Goal: Contribute content: Contribute content

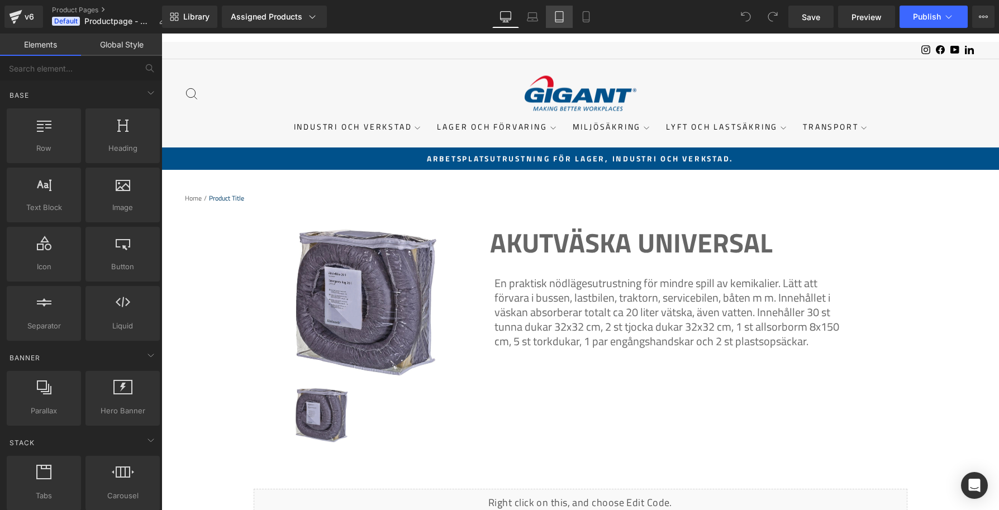
click at [555, 20] on icon at bounding box center [559, 16] width 11 height 11
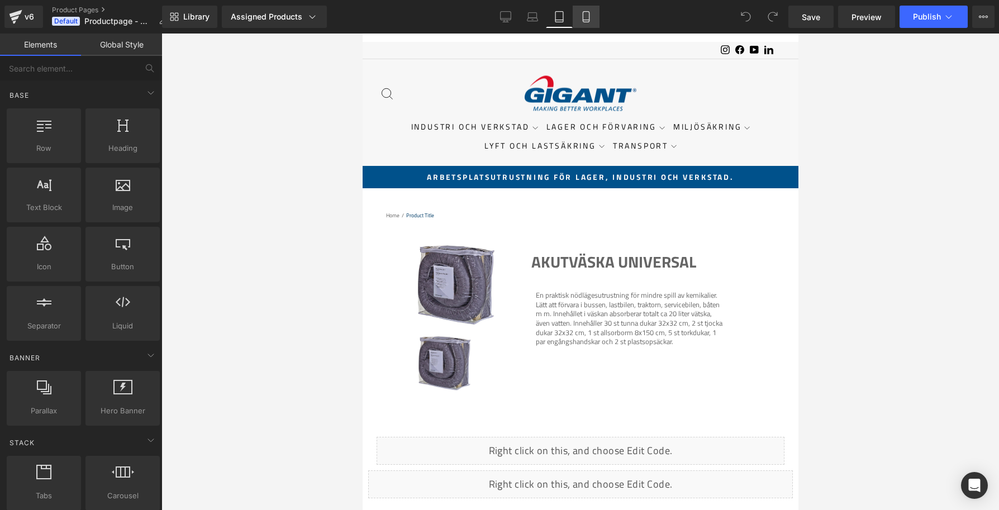
click at [596, 17] on link "Mobile" at bounding box center [586, 17] width 27 height 22
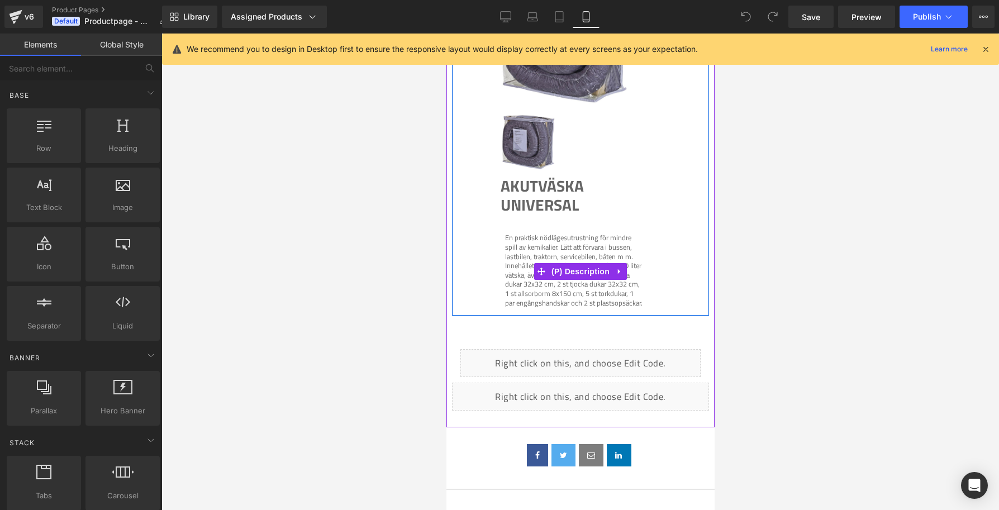
scroll to position [197, 0]
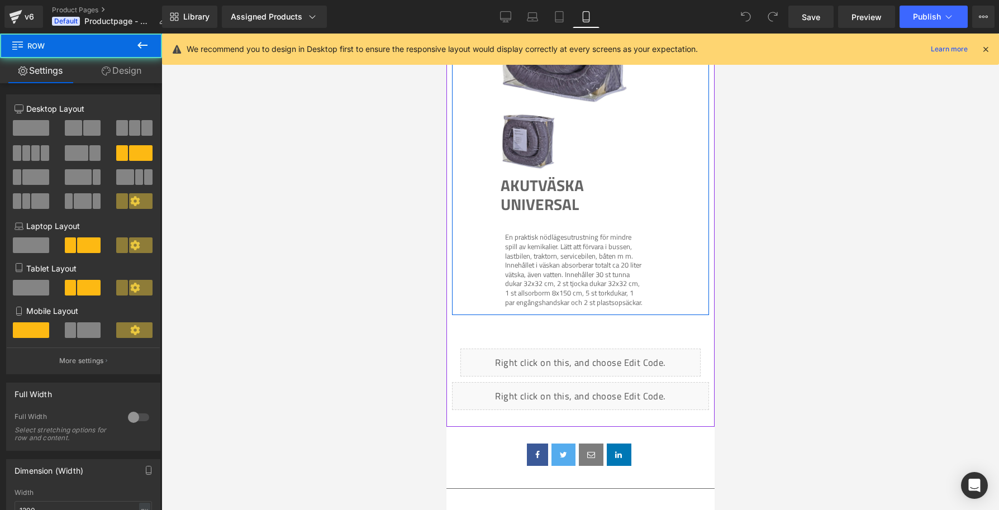
click at [676, 195] on div "Sale Off (P) Image (P) Image List Akutväska Universal (P) Title (P) Description…" at bounding box center [579, 134] width 257 height 362
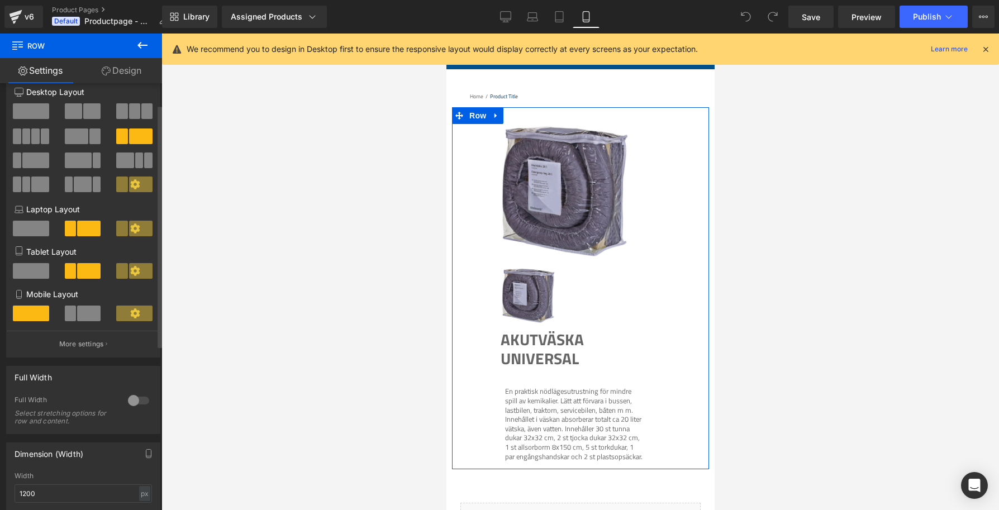
scroll to position [0, 0]
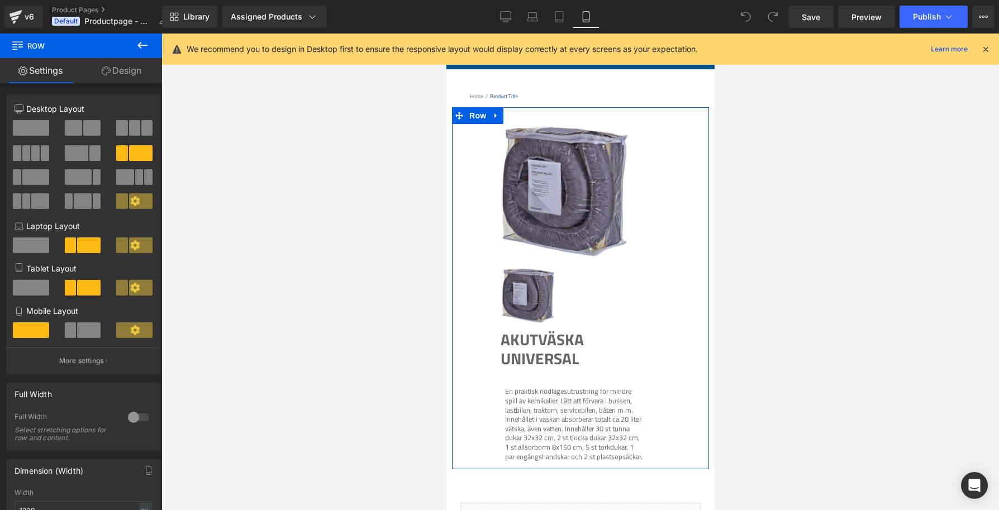
click at [126, 70] on link "Design" at bounding box center [121, 70] width 81 height 25
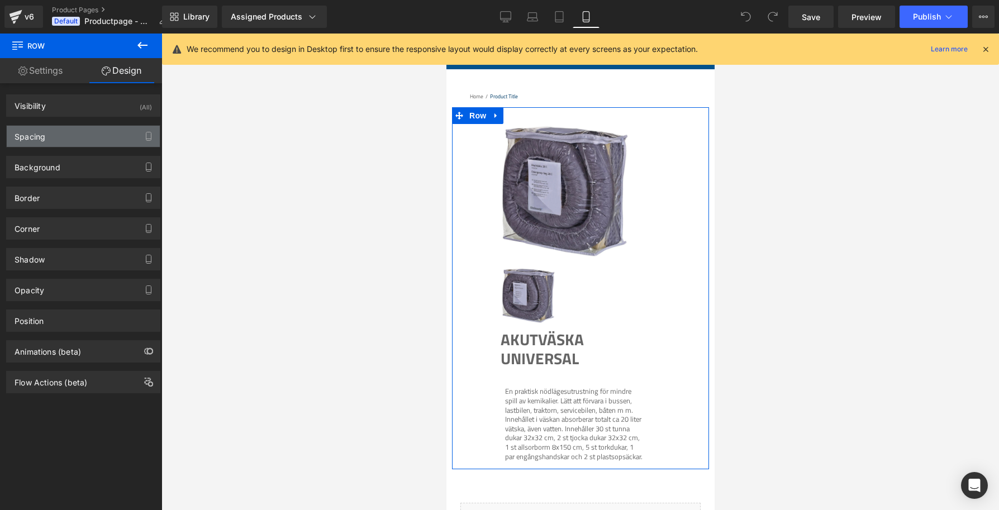
click at [48, 131] on div "Spacing" at bounding box center [83, 136] width 153 height 21
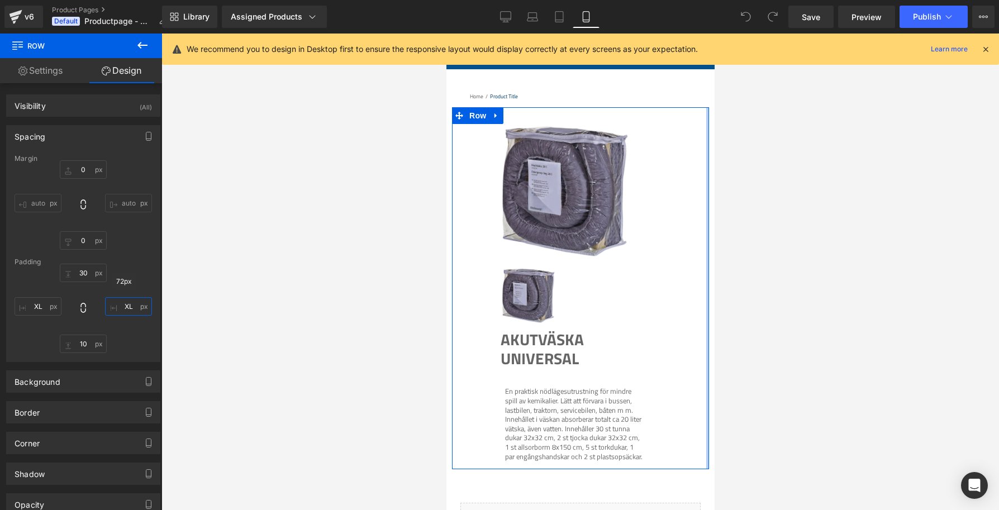
click at [127, 308] on input "XL" at bounding box center [128, 306] width 47 height 18
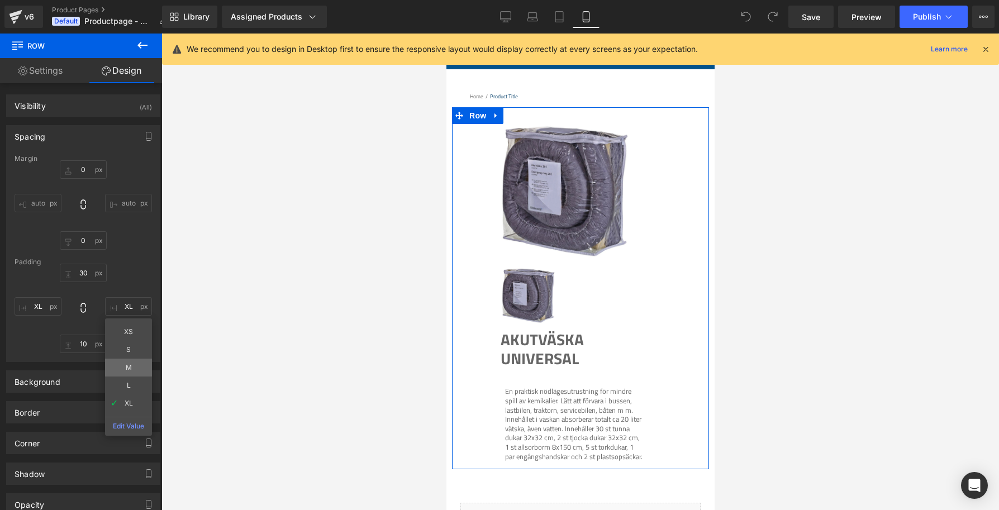
type input "M"
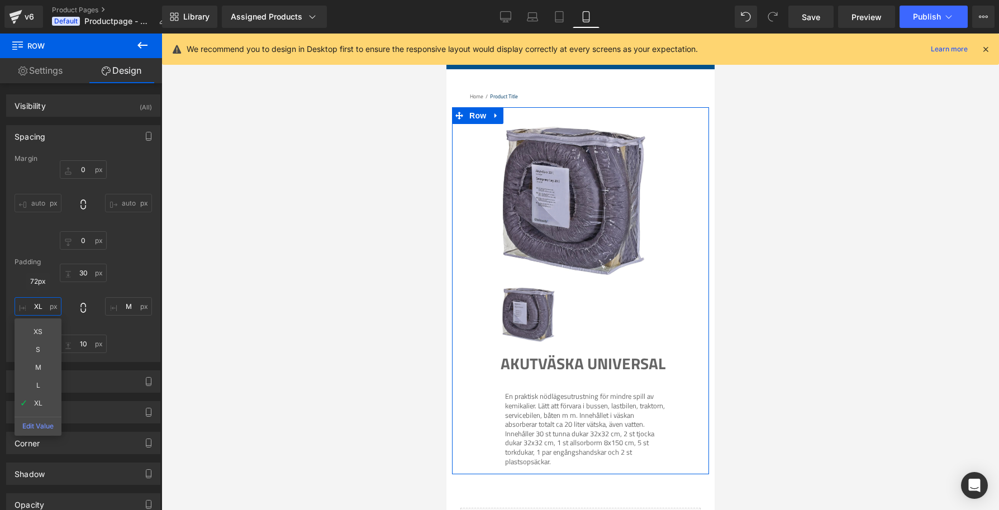
click at [35, 310] on input "XL" at bounding box center [38, 306] width 47 height 18
type input "M"
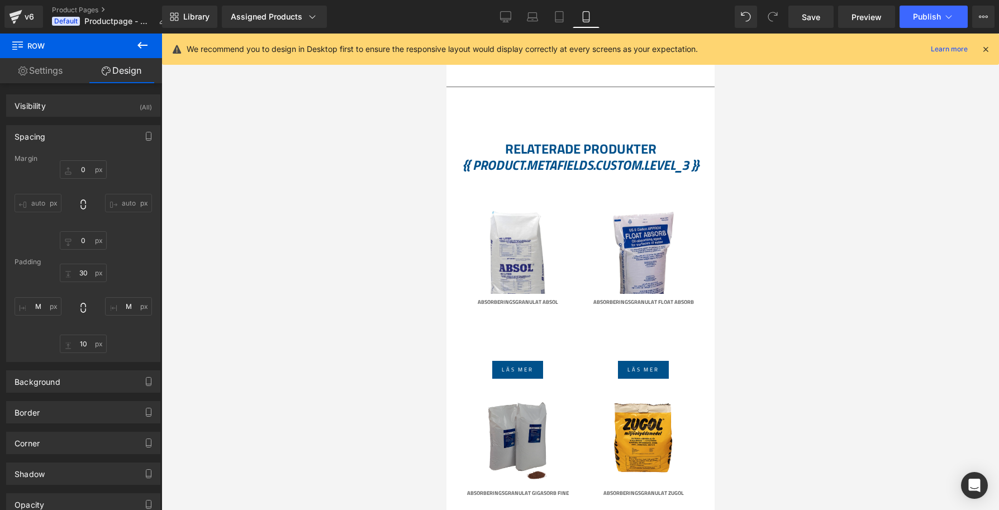
scroll to position [612, 0]
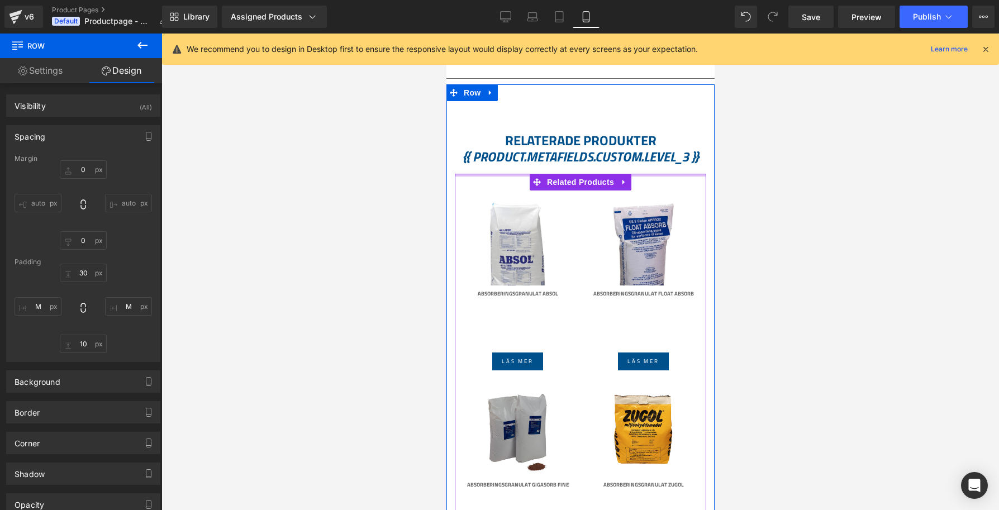
click at [478, 174] on div at bounding box center [579, 175] width 251 height 3
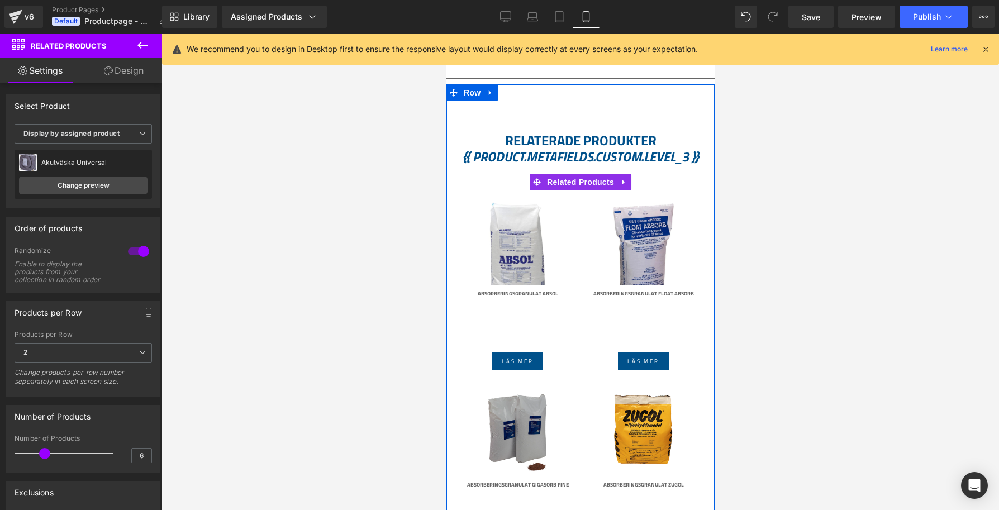
click at [473, 182] on div "Sale Off" at bounding box center [579, 471] width 251 height 595
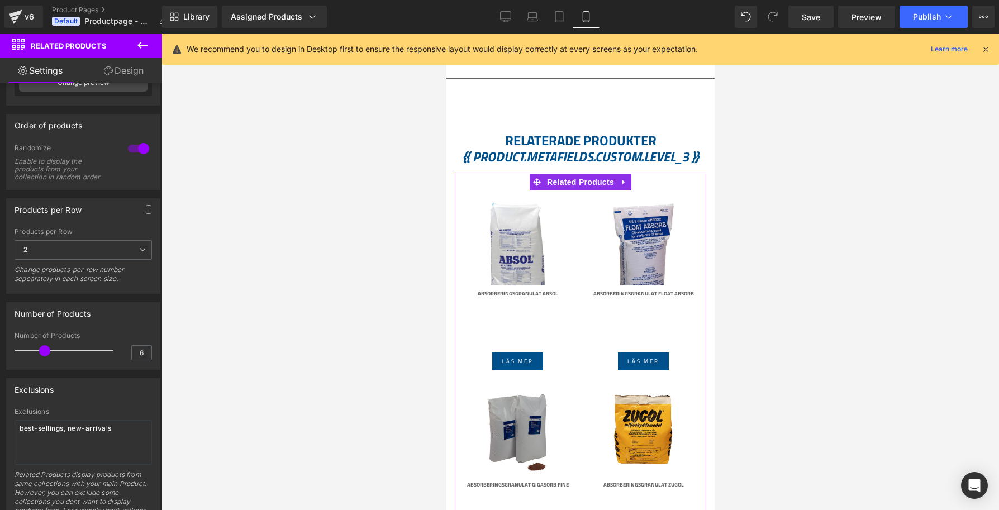
scroll to position [0, 0]
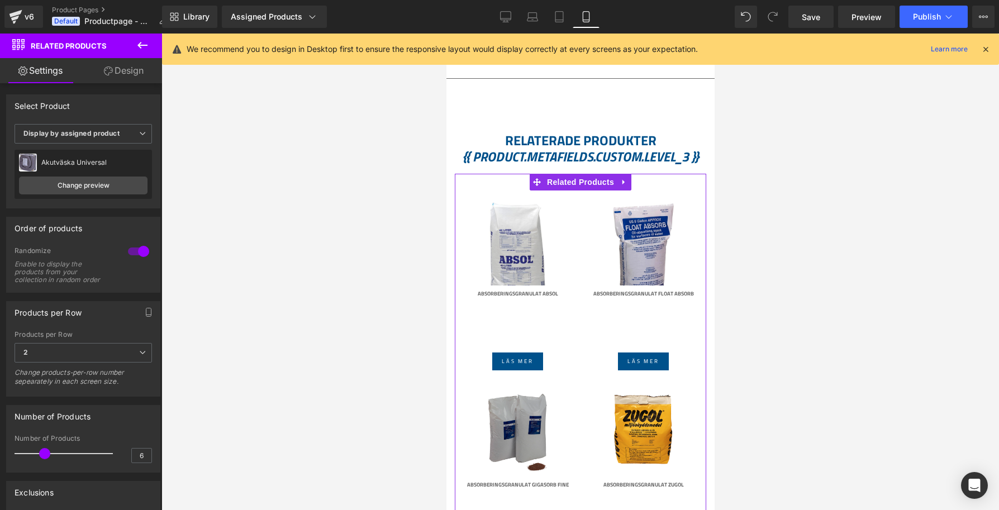
click at [117, 74] on link "Design" at bounding box center [123, 70] width 81 height 25
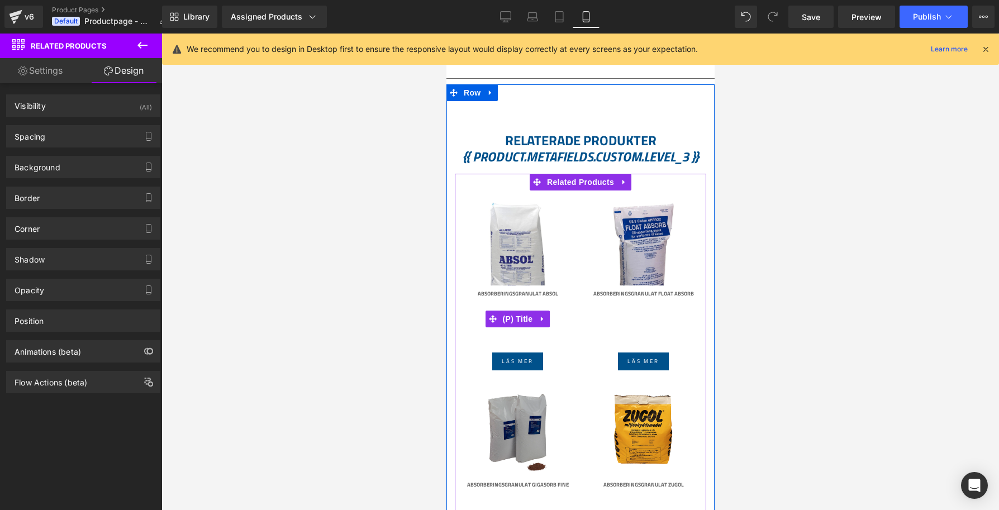
click at [525, 294] on link "Absorberingsgranulat Absol" at bounding box center [517, 318] width 80 height 56
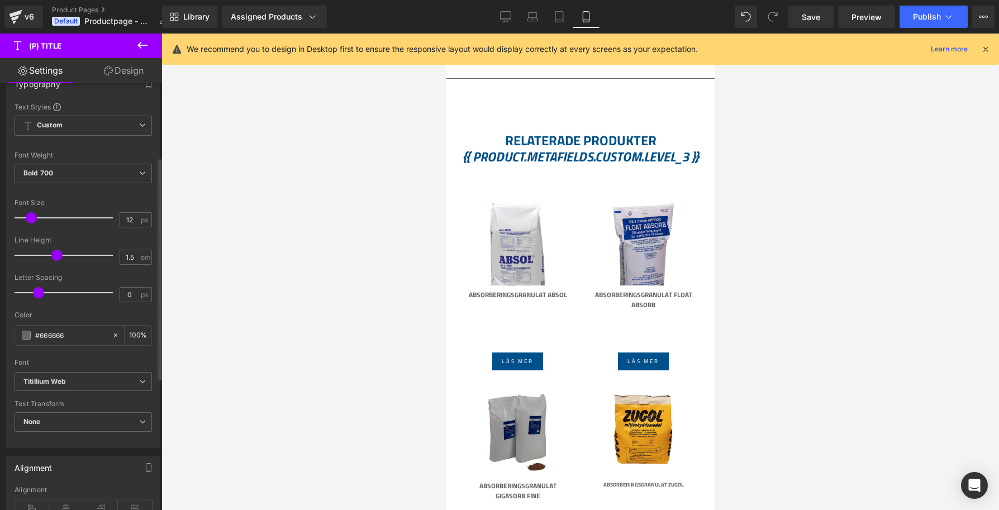
click at [32, 220] on span at bounding box center [31, 217] width 11 height 11
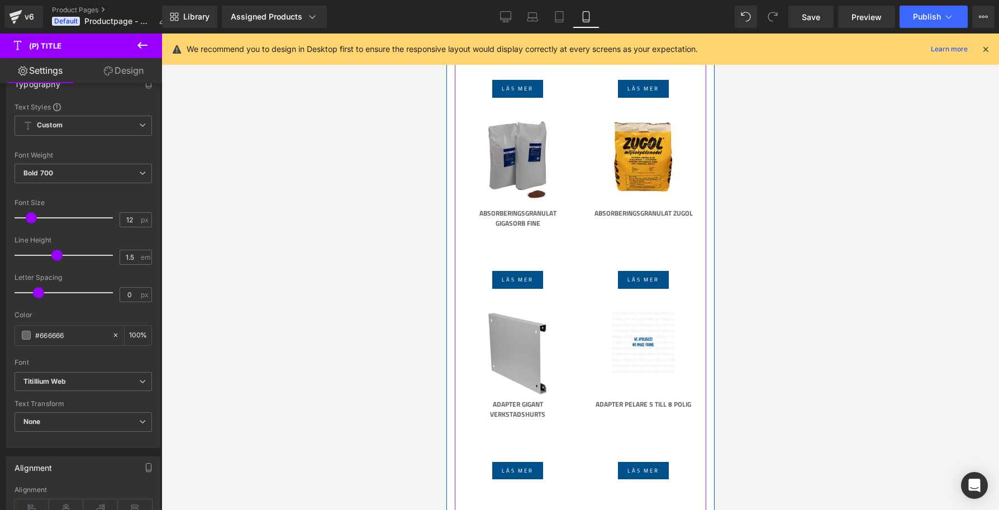
scroll to position [888, 0]
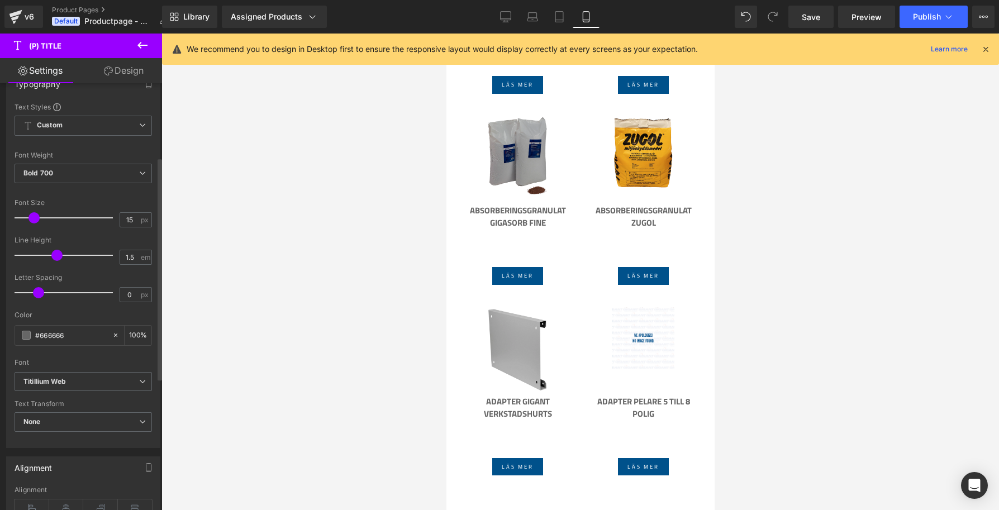
type input "14"
click at [34, 221] on span at bounding box center [32, 217] width 11 height 11
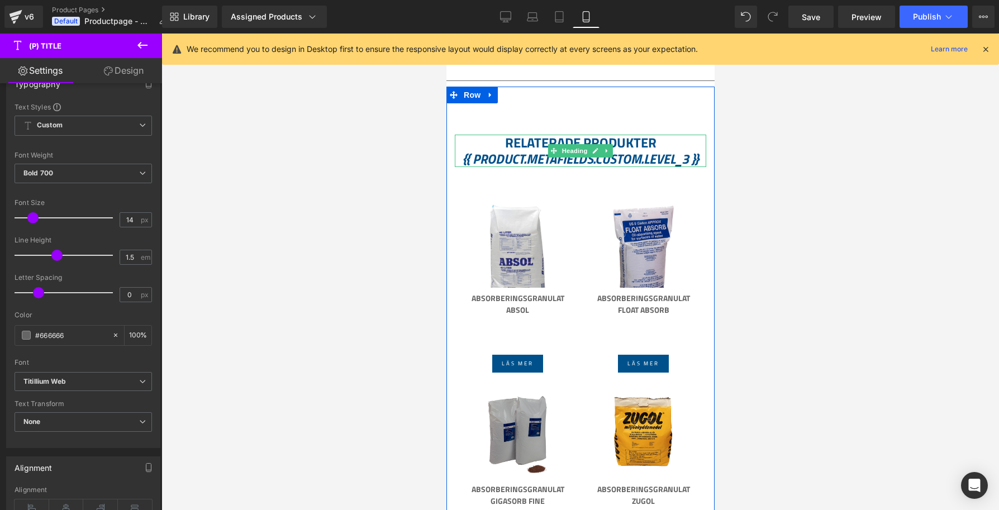
scroll to position [621, 0]
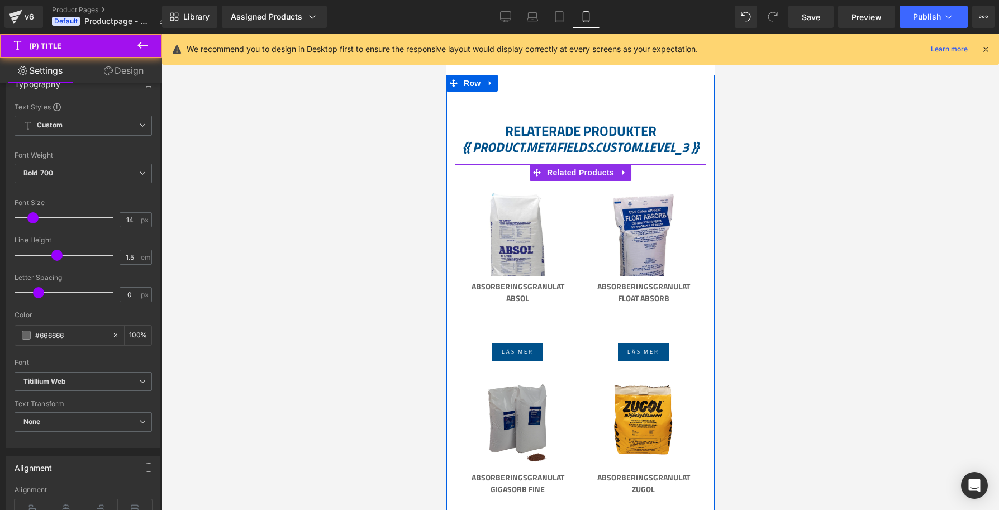
click at [480, 334] on link "Absorberingsgranulat Absol" at bounding box center [516, 308] width 103 height 56
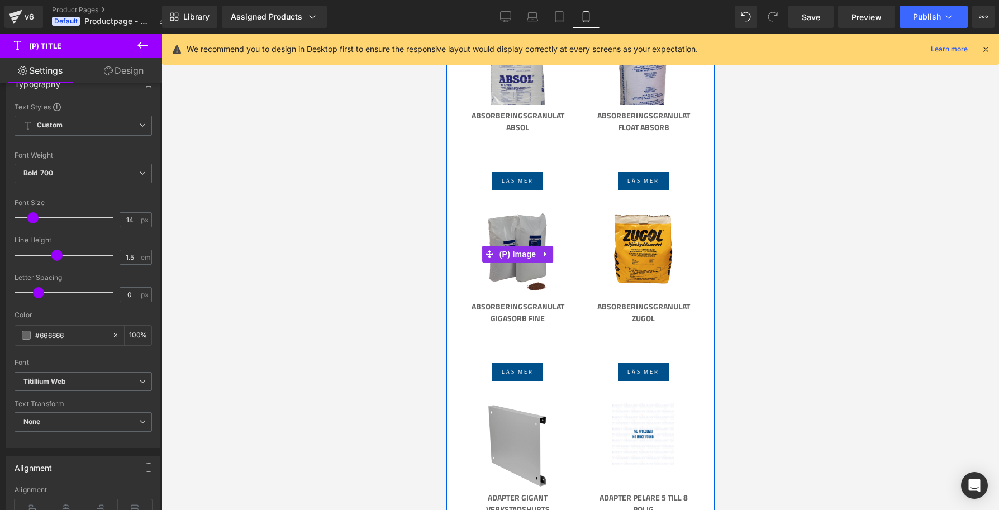
scroll to position [761, 0]
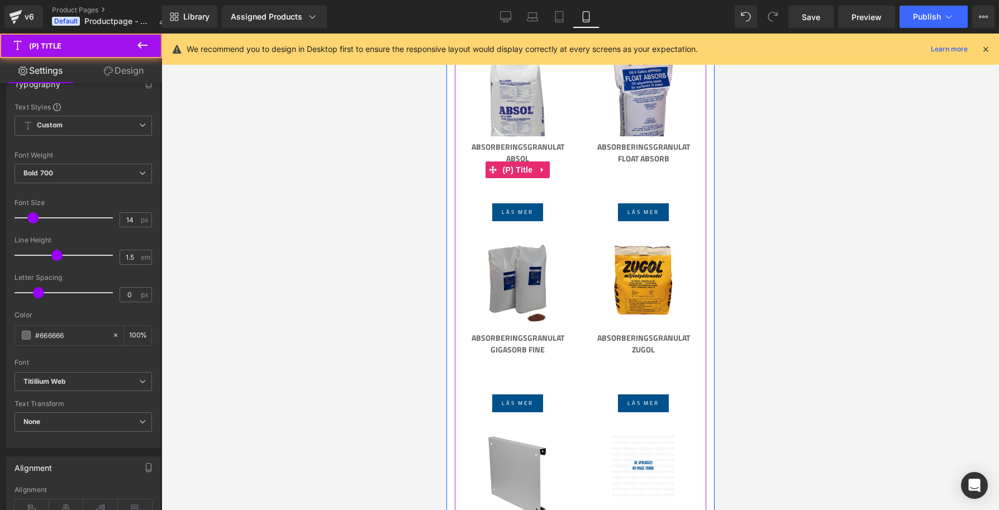
click at [511, 193] on link "Absorberingsgranulat Absol" at bounding box center [516, 169] width 103 height 56
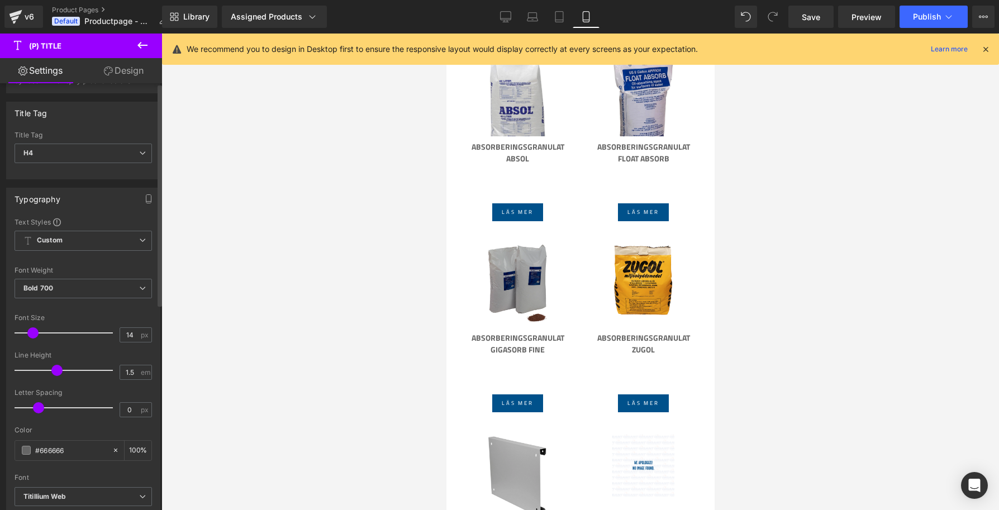
scroll to position [0, 0]
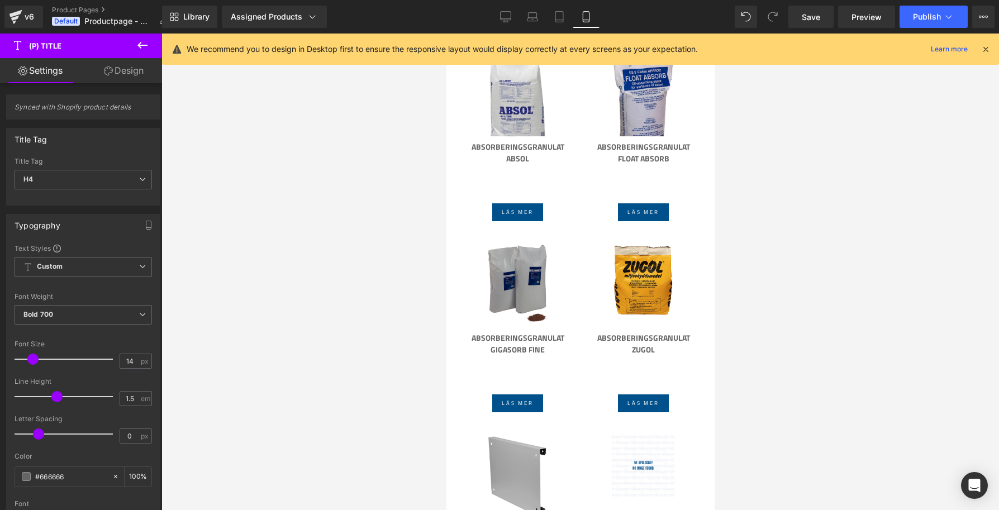
click at [127, 73] on link "Design" at bounding box center [123, 70] width 81 height 25
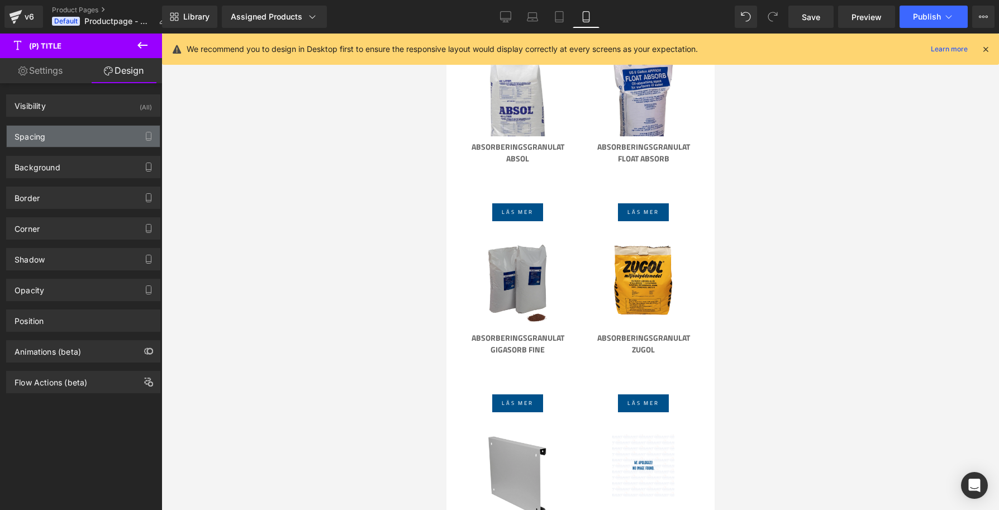
click at [76, 139] on div "Spacing" at bounding box center [83, 136] width 153 height 21
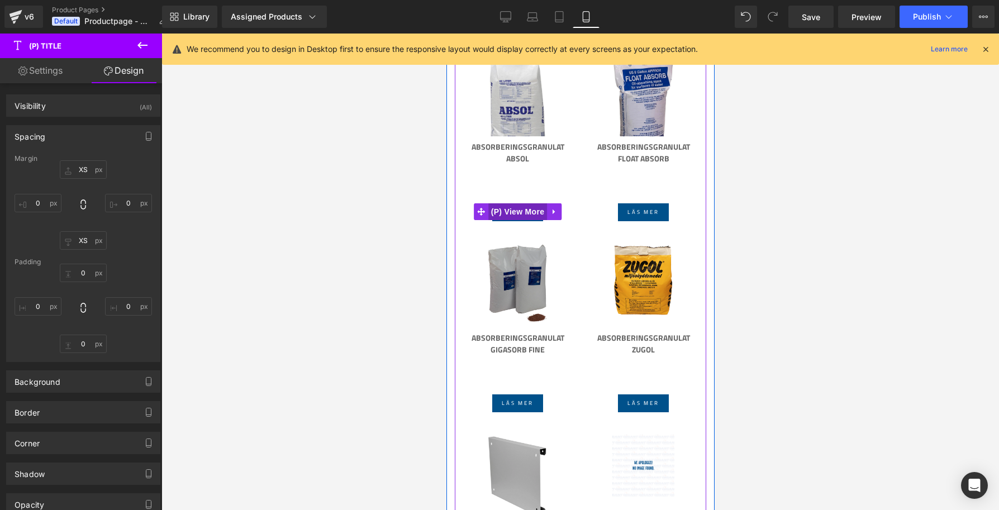
click at [527, 211] on span "(P) View More" at bounding box center [517, 211] width 59 height 17
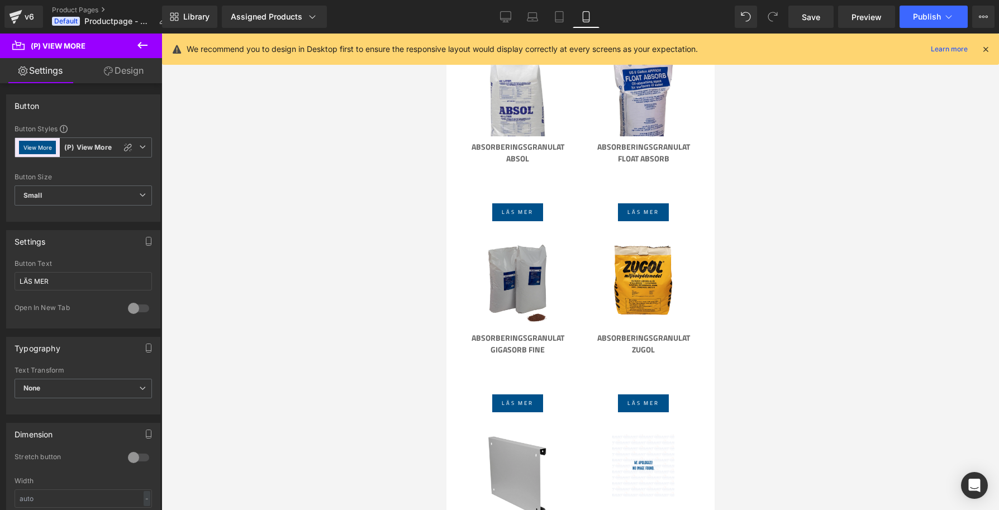
click at [118, 69] on link "Design" at bounding box center [123, 70] width 81 height 25
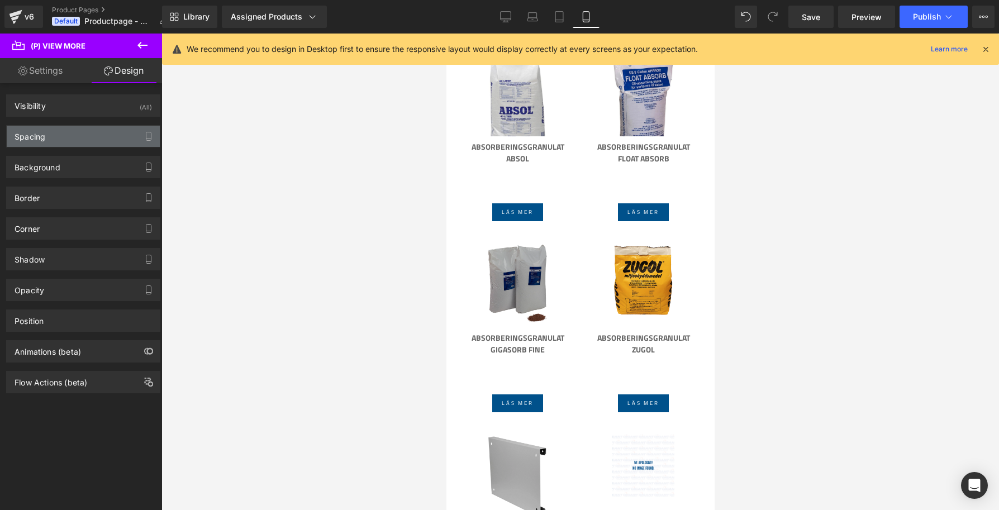
click at [99, 135] on div "Spacing" at bounding box center [83, 136] width 153 height 21
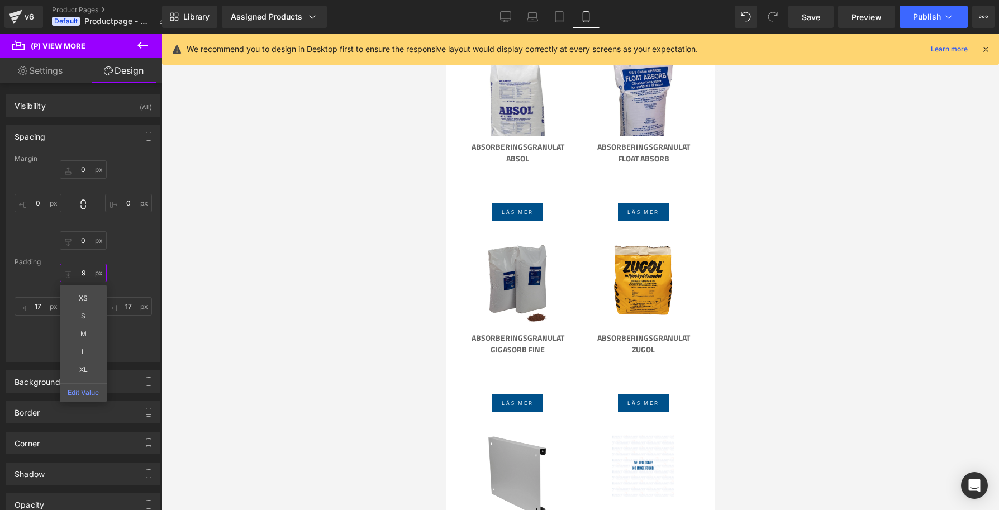
click at [81, 274] on input "9" at bounding box center [83, 273] width 47 height 18
click at [129, 269] on div "17px 17 9px 9 17px 17" at bounding box center [83, 308] width 137 height 89
click at [82, 273] on input "text" at bounding box center [83, 273] width 47 height 18
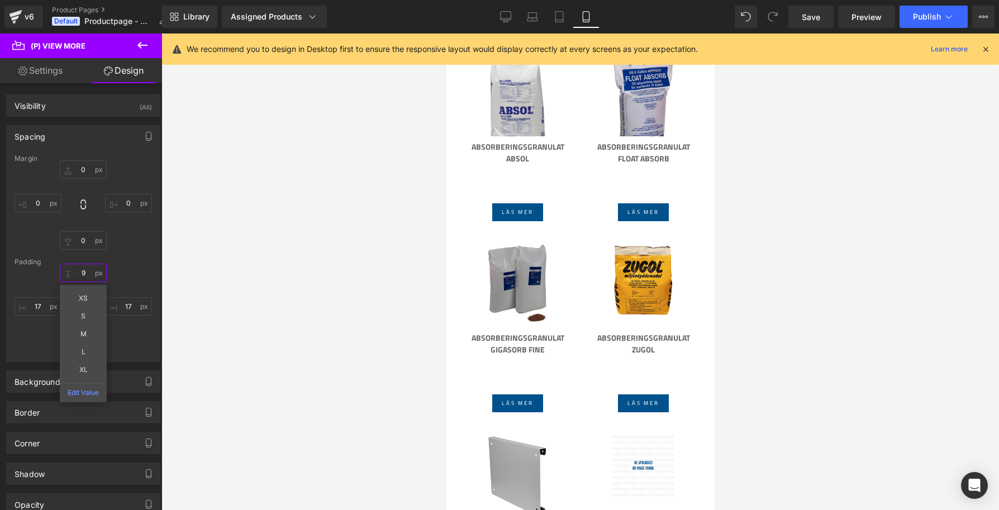
type input "9"
click at [147, 274] on div "9 9 XS S M L XL Edit Value 17px 17 9px 9 17px 17" at bounding box center [83, 308] width 137 height 89
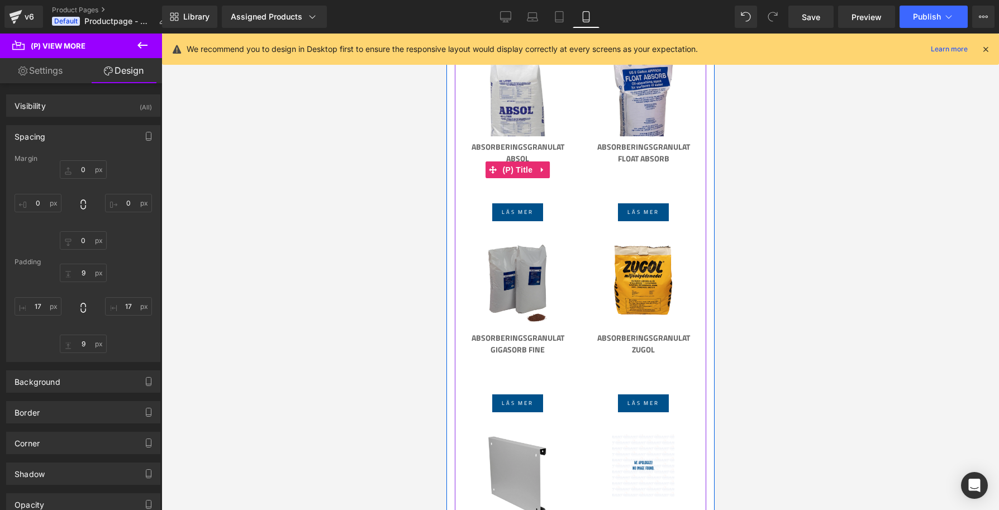
click at [516, 147] on link "Absorberingsgranulat Absol" at bounding box center [516, 169] width 103 height 56
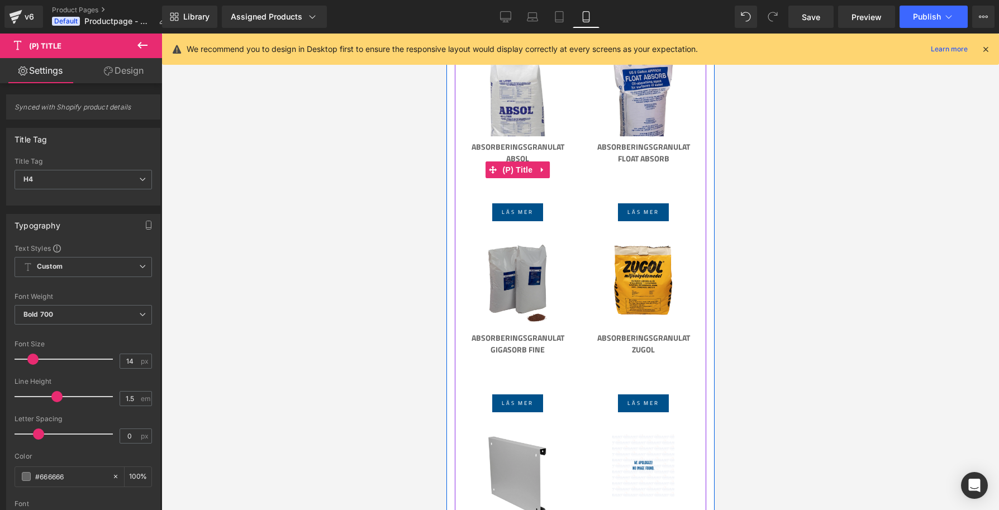
click at [519, 147] on link "Absorberingsgranulat Absol" at bounding box center [516, 169] width 103 height 56
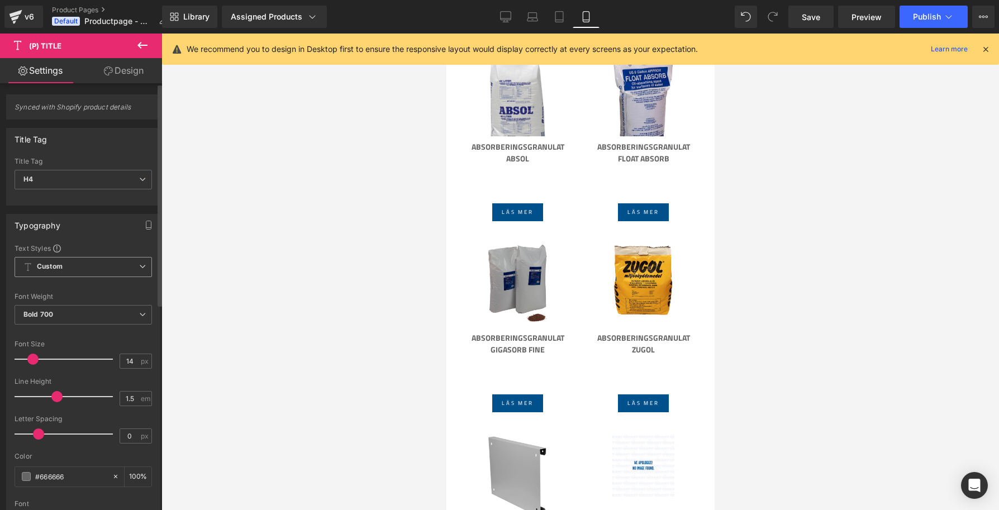
click at [139, 269] on icon at bounding box center [142, 266] width 7 height 7
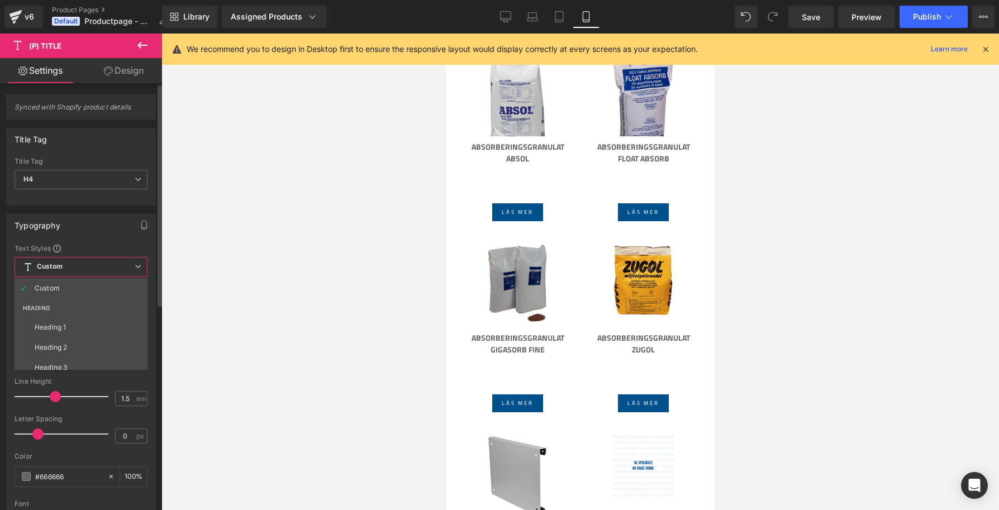
click at [104, 241] on div "Typography Text Styles Custom HEADING Heading 1 Heading 2 Heading 3 Heading 4 H…" at bounding box center [81, 401] width 150 height 375
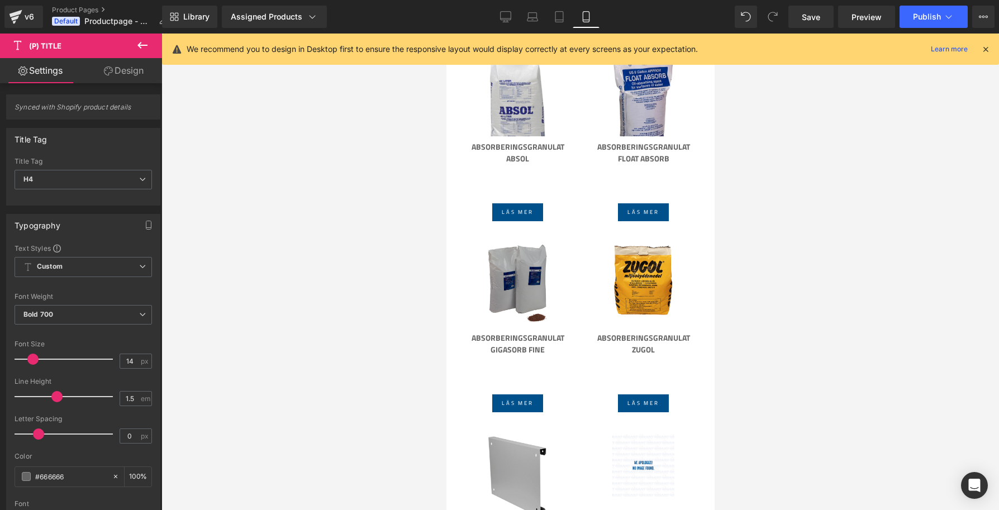
click at [125, 79] on link "Design" at bounding box center [123, 70] width 81 height 25
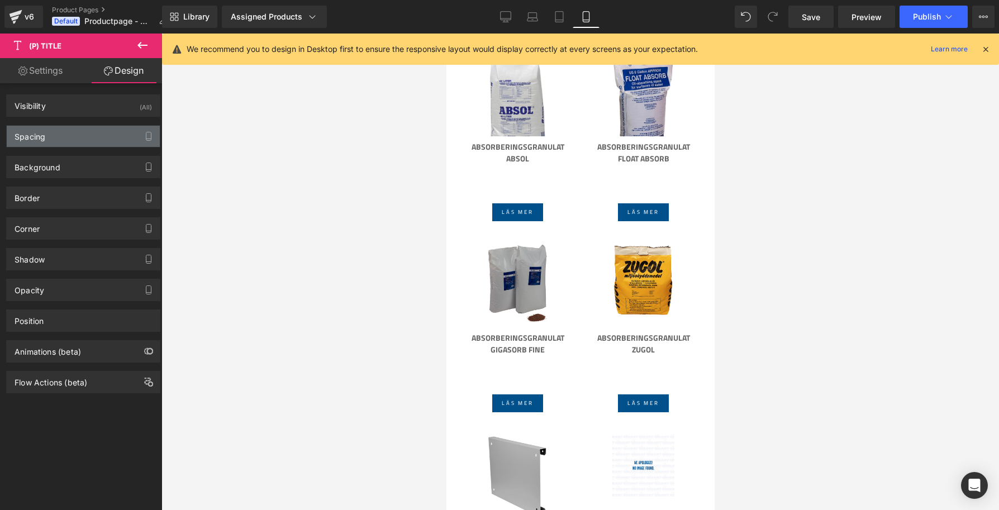
click at [74, 130] on div "Spacing" at bounding box center [83, 136] width 153 height 21
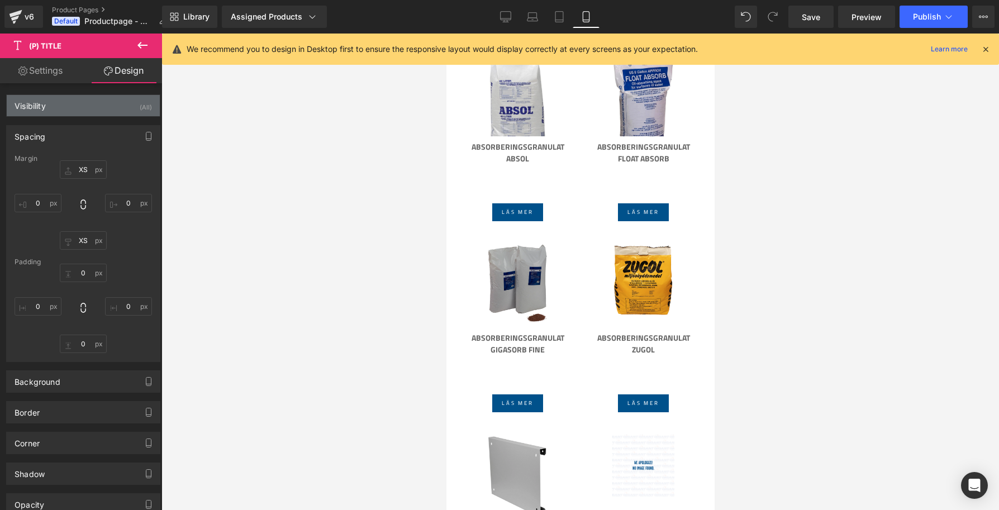
click at [85, 109] on div "Visibility (All)" at bounding box center [83, 105] width 153 height 21
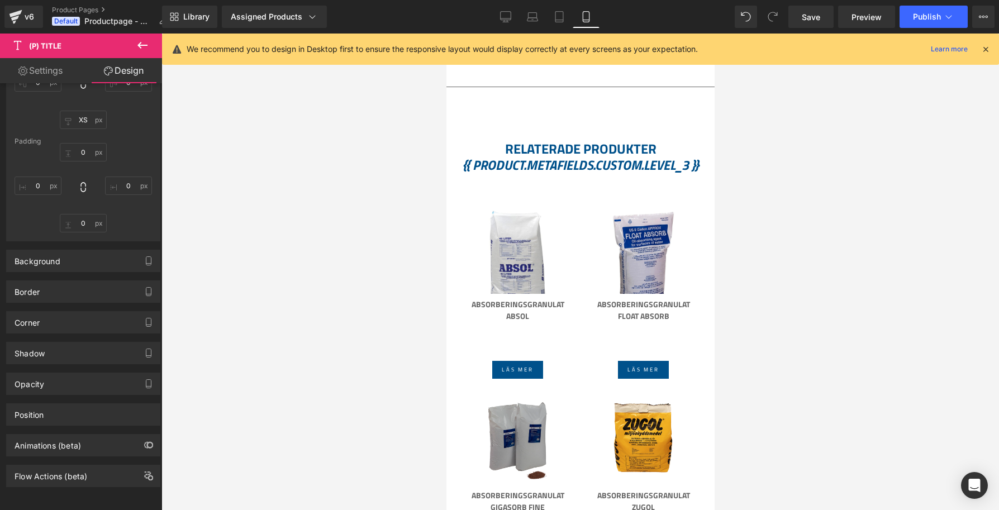
scroll to position [610, 0]
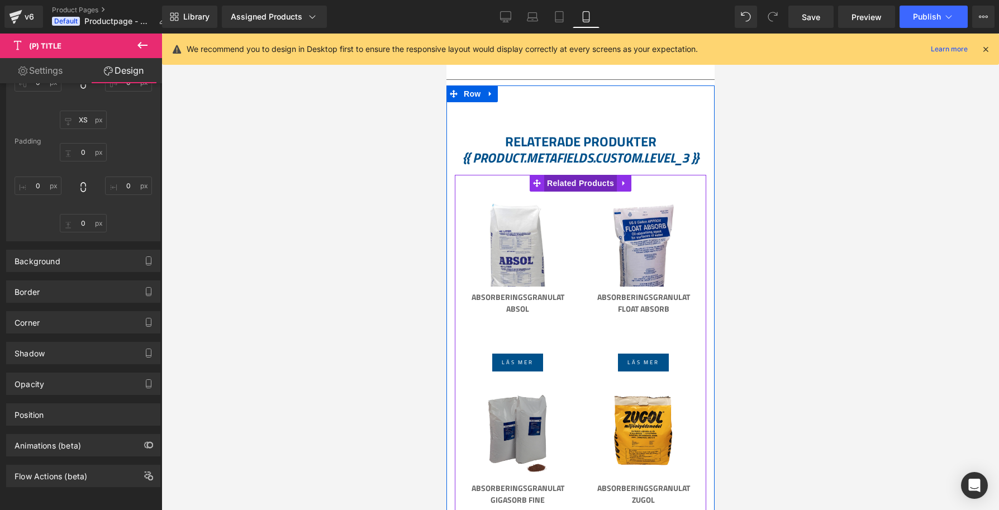
click at [568, 185] on span "Related Products" at bounding box center [579, 183] width 73 height 17
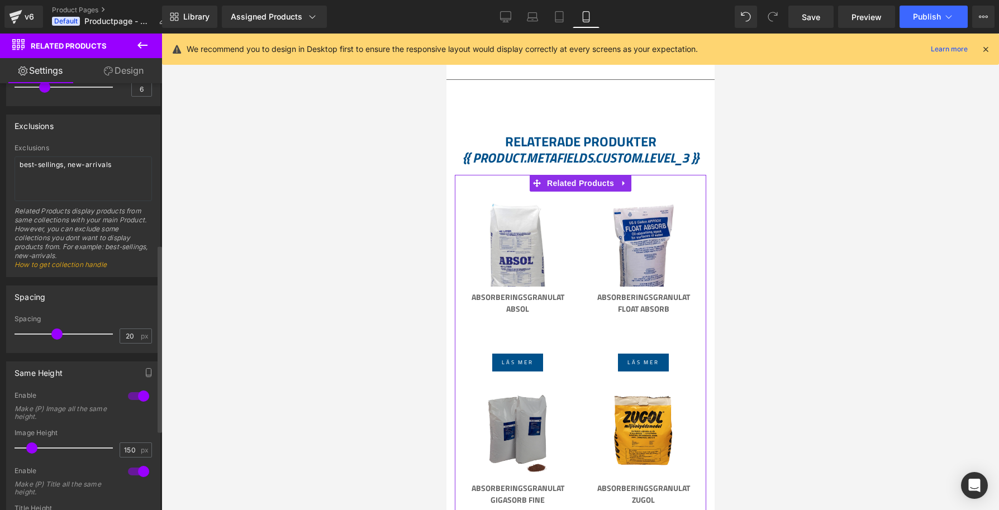
scroll to position [377, 0]
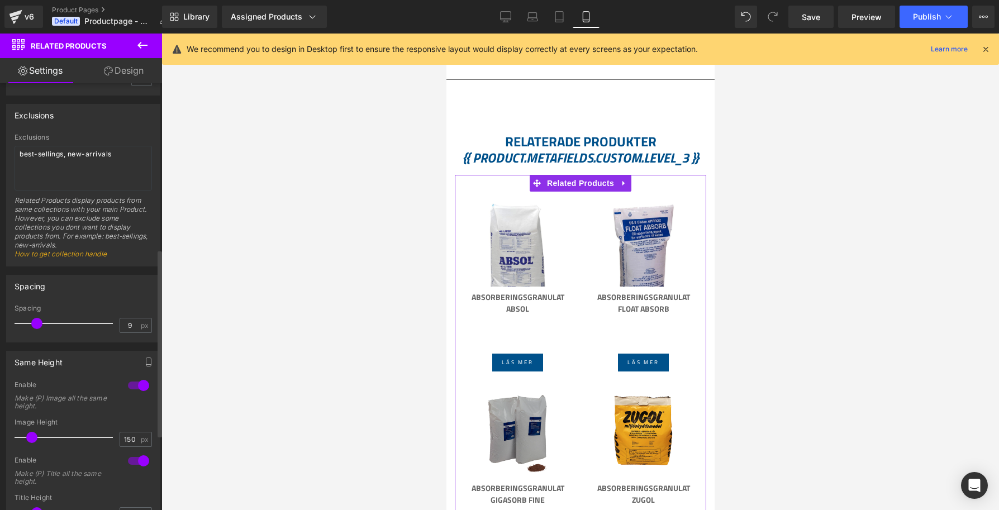
drag, startPoint x: 57, startPoint y: 324, endPoint x: 37, endPoint y: 322, distance: 19.6
click at [37, 322] on span at bounding box center [36, 323] width 11 height 11
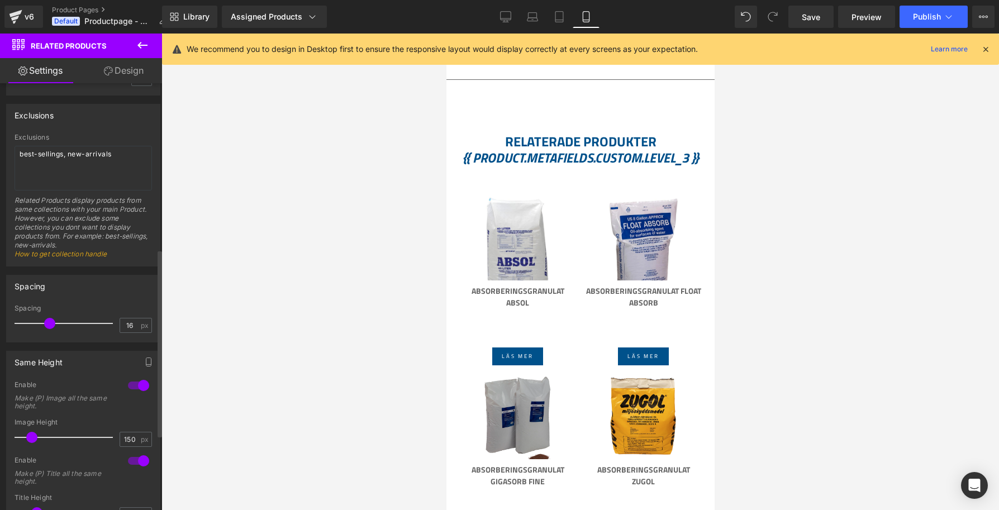
type input "15"
drag, startPoint x: 37, startPoint y: 322, endPoint x: 49, endPoint y: 322, distance: 11.2
click at [49, 322] on span at bounding box center [47, 323] width 11 height 11
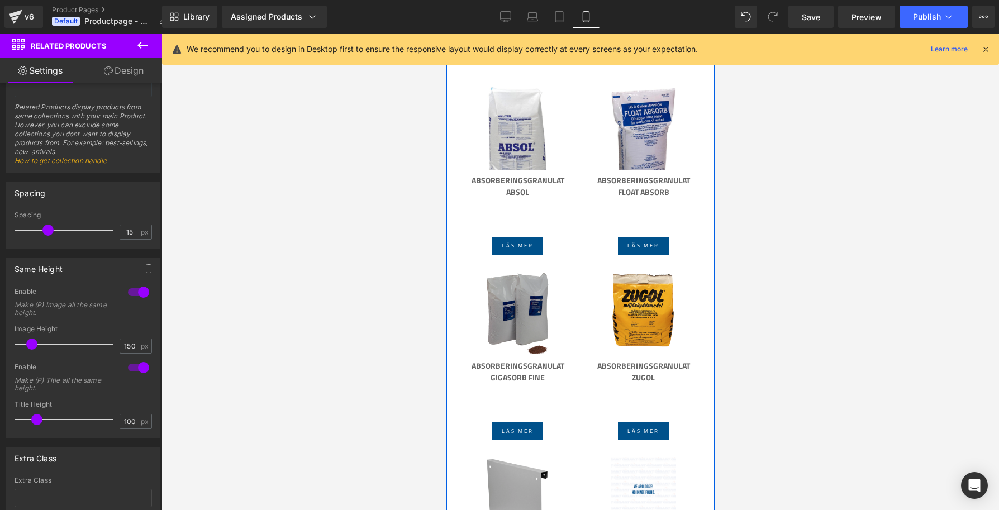
scroll to position [725, 0]
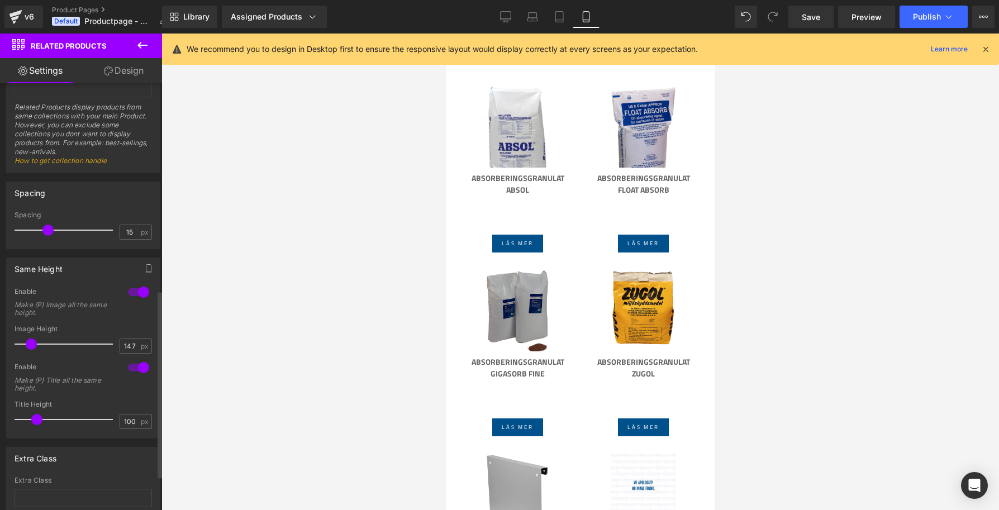
type input "150"
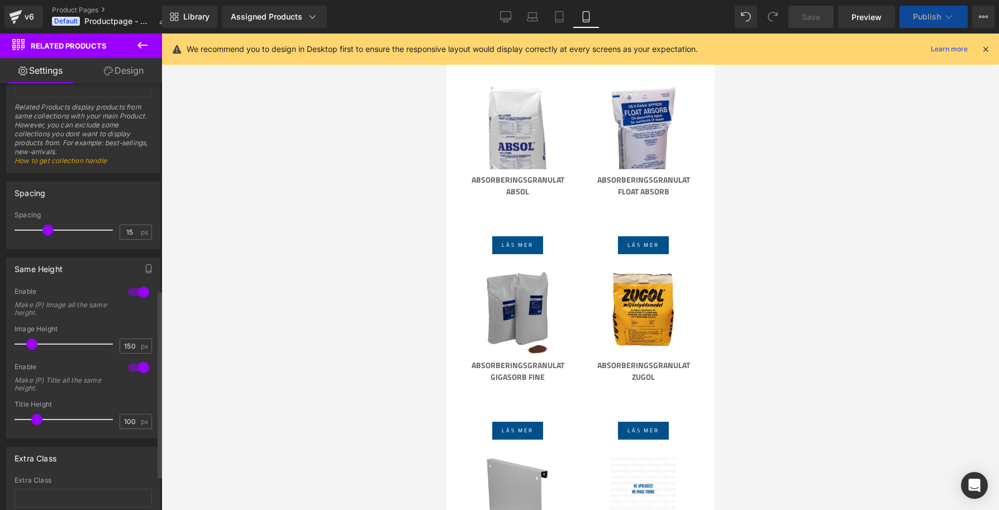
click at [32, 343] on span at bounding box center [31, 343] width 11 height 11
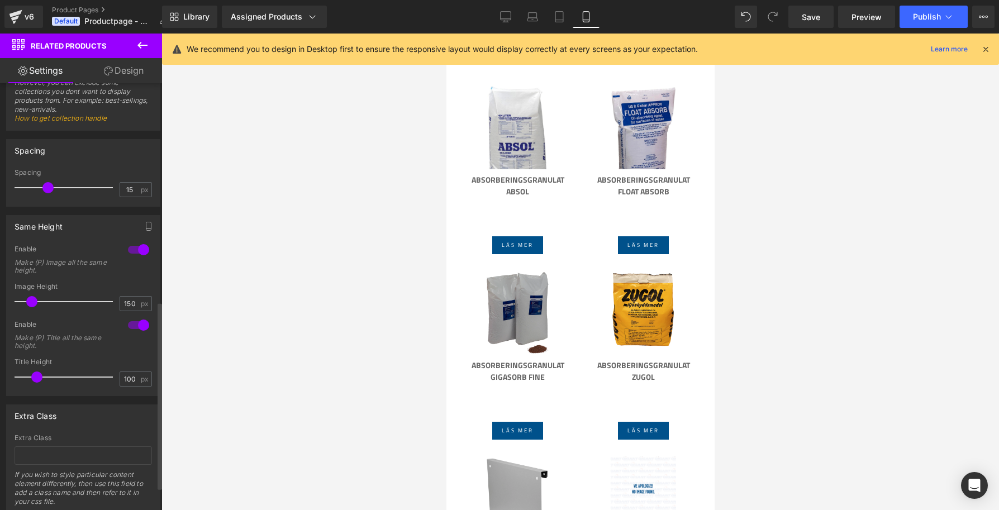
scroll to position [514, 0]
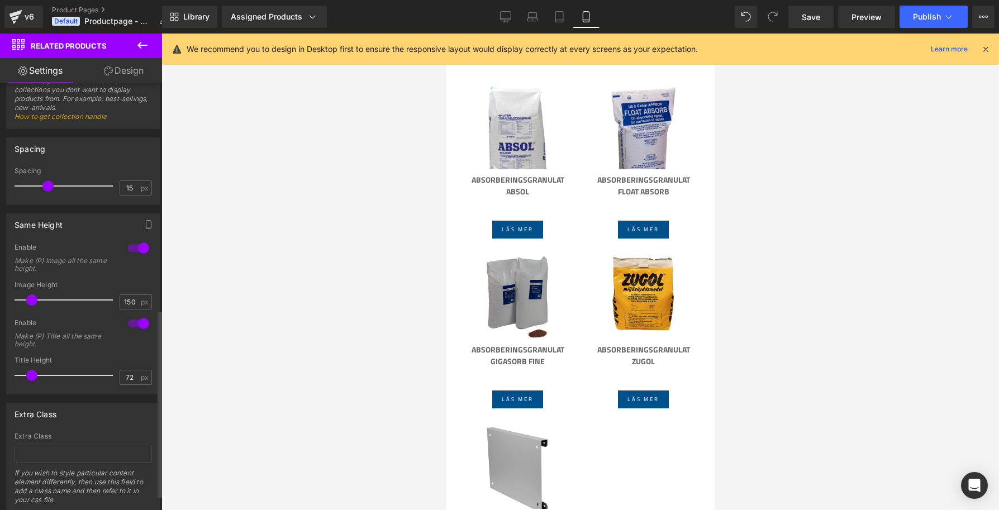
click at [32, 375] on span at bounding box center [31, 375] width 11 height 11
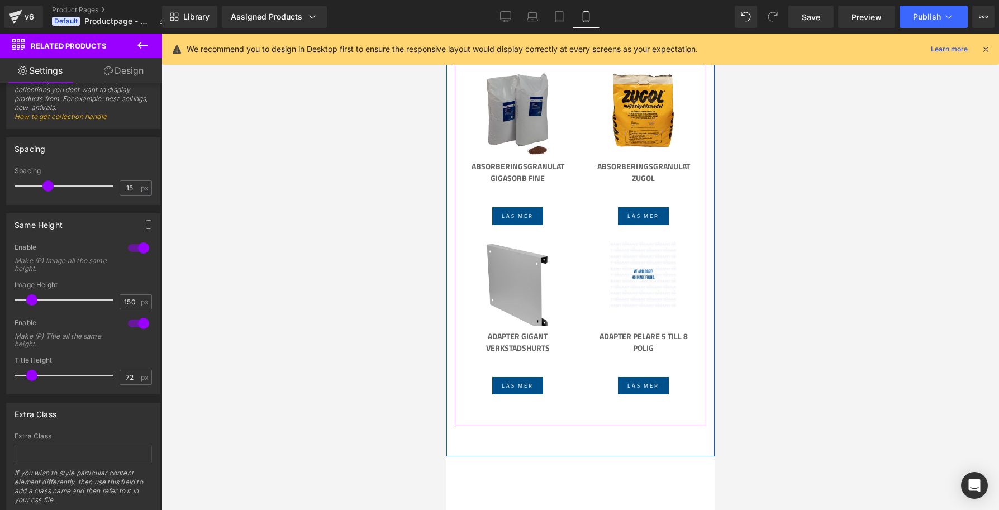
scroll to position [909, 0]
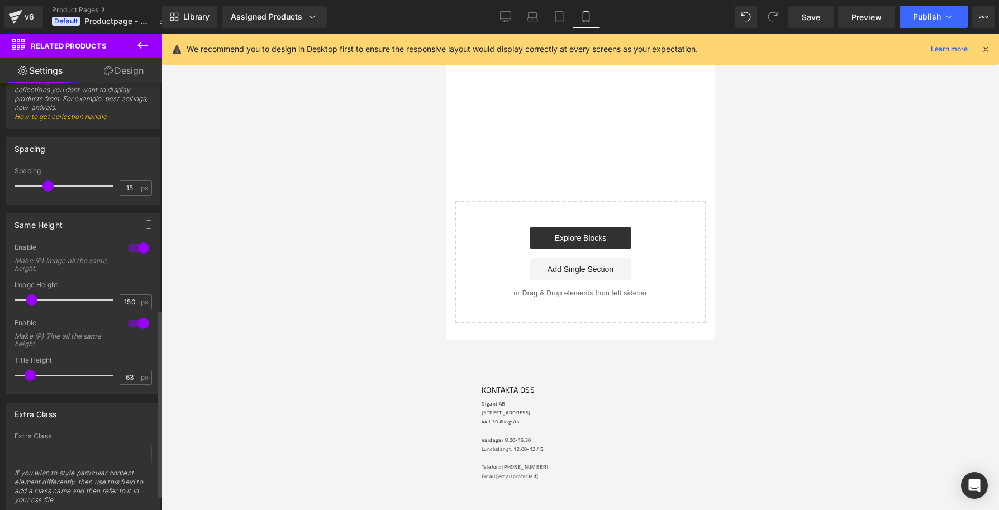
type input "53"
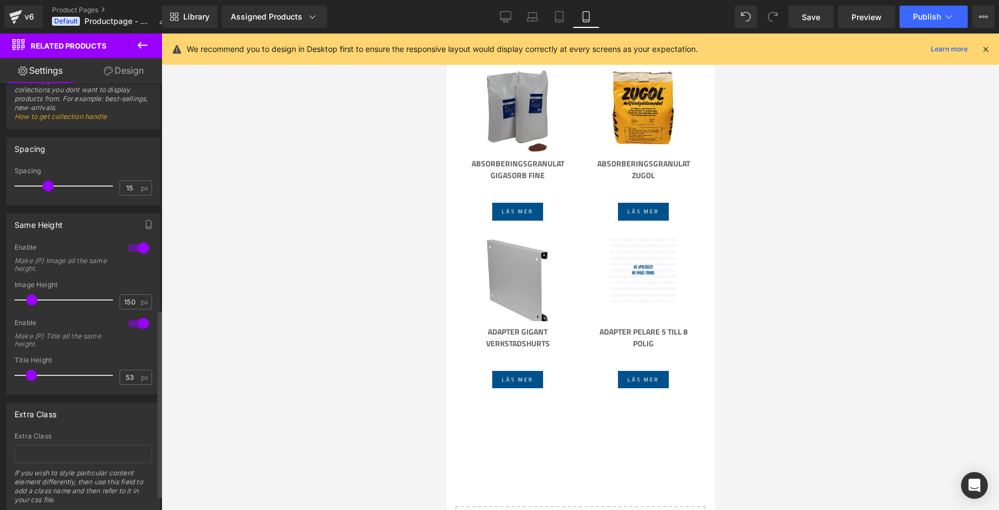
click at [31, 374] on span at bounding box center [31, 375] width 11 height 11
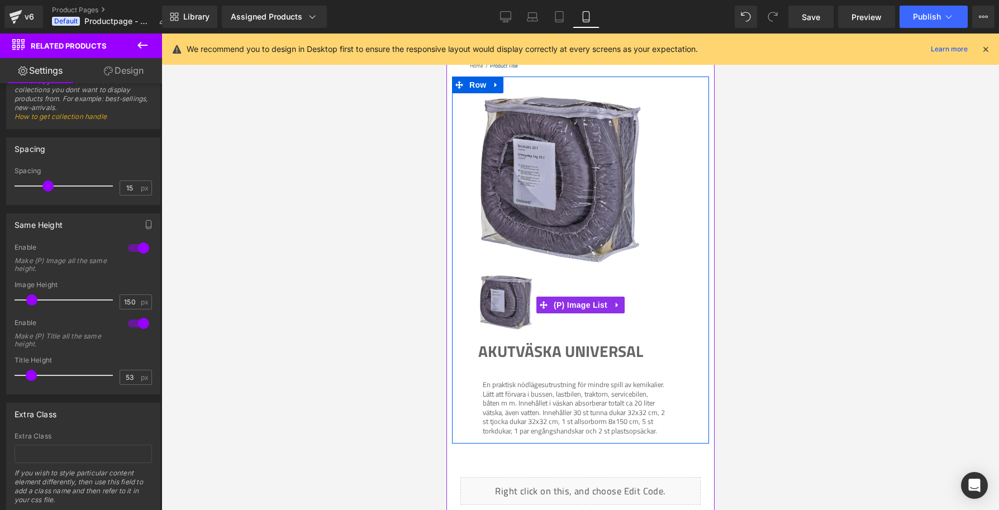
scroll to position [0, 0]
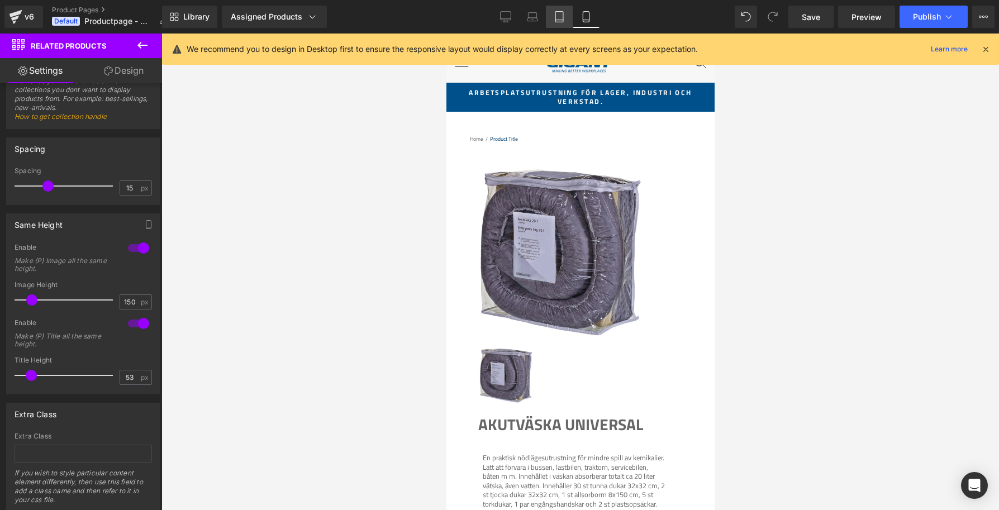
click at [565, 24] on link "Tablet" at bounding box center [559, 17] width 27 height 22
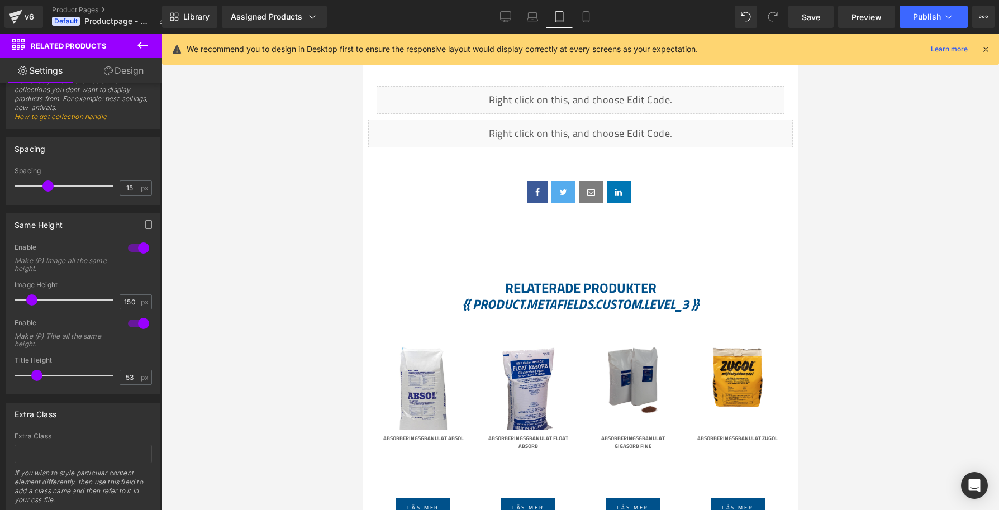
scroll to position [368, 0]
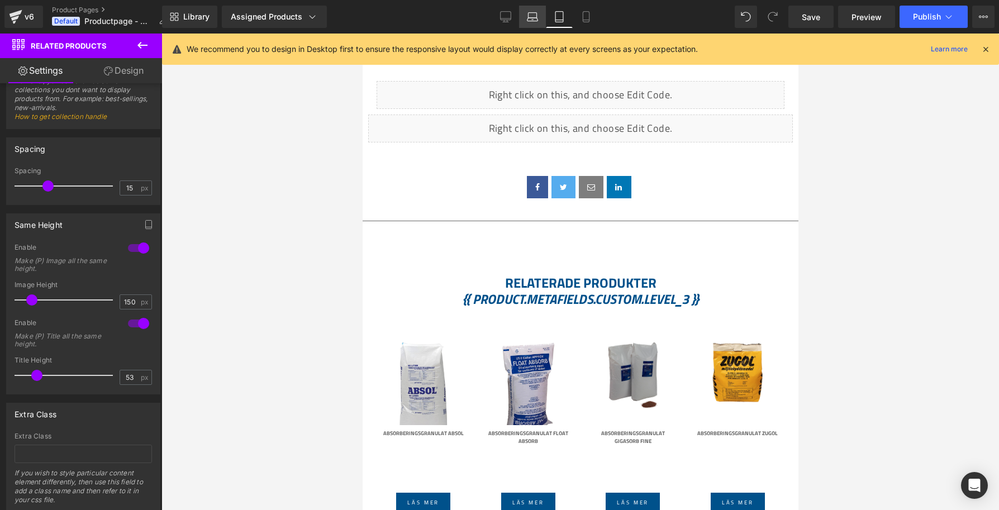
click at [536, 17] on icon at bounding box center [532, 16] width 11 height 11
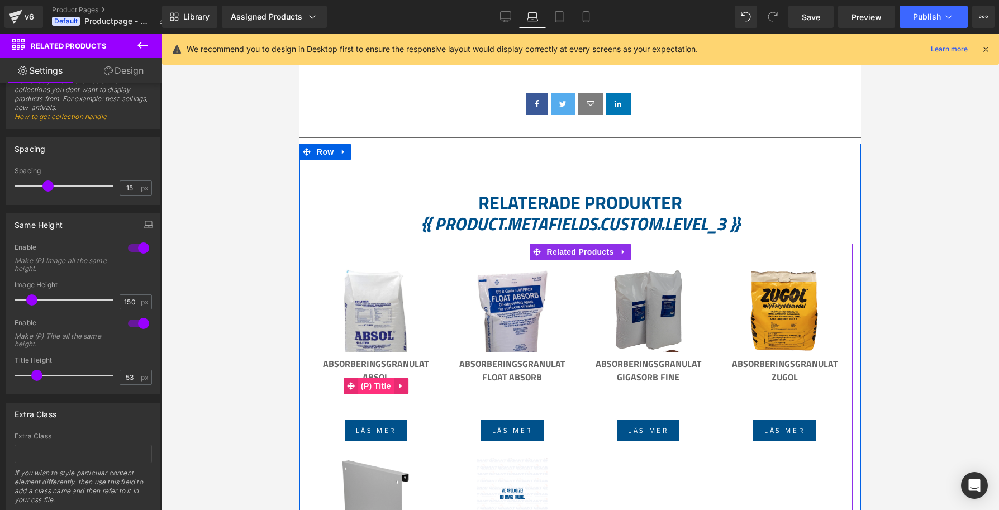
scroll to position [0, 0]
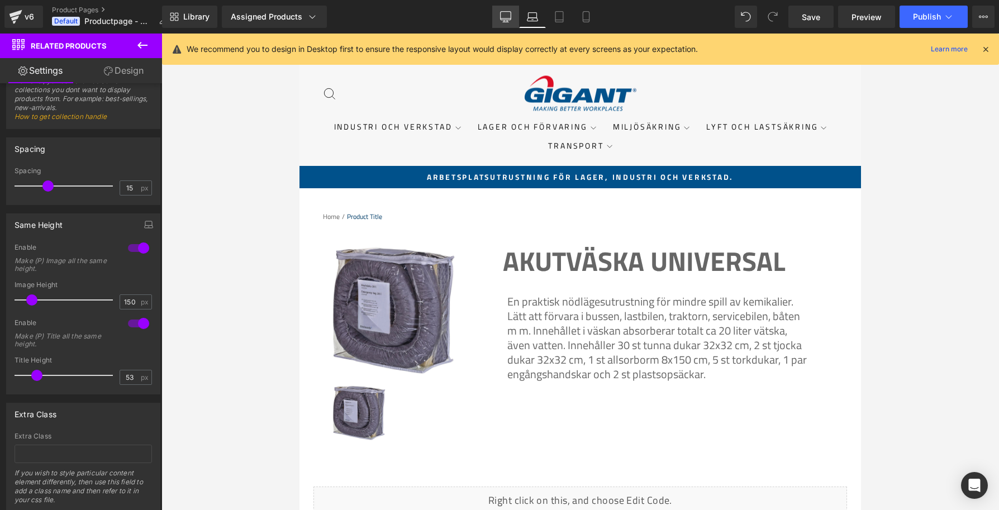
click at [507, 19] on icon at bounding box center [505, 16] width 11 height 11
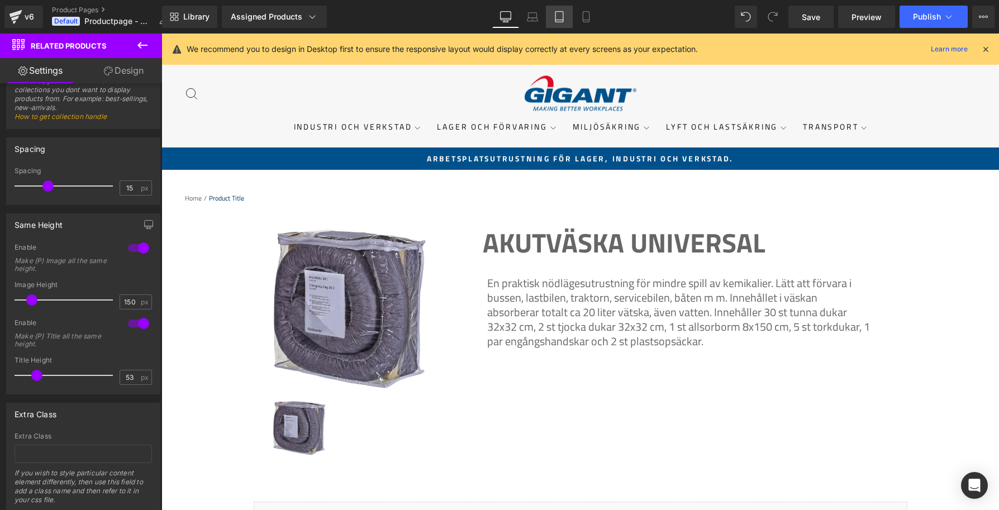
click at [561, 12] on icon at bounding box center [559, 17] width 8 height 11
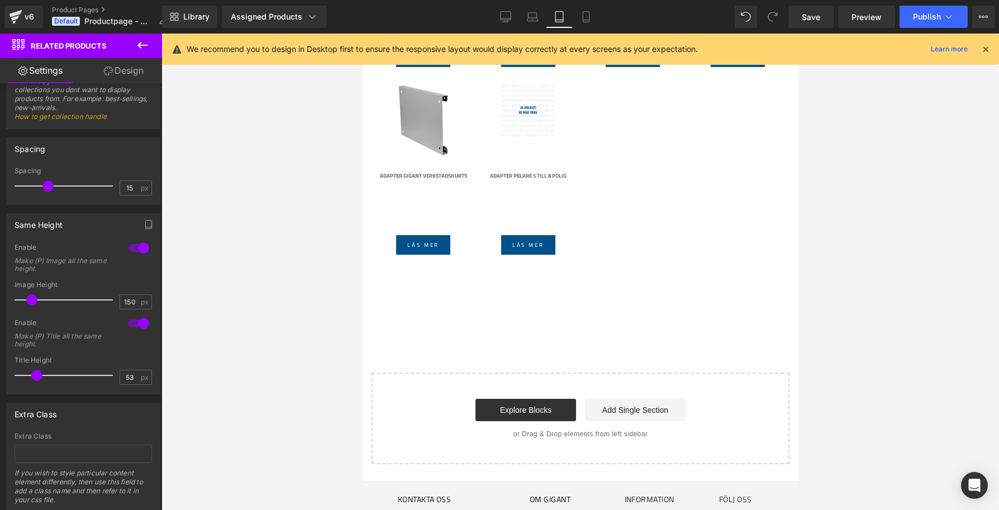
scroll to position [583, 0]
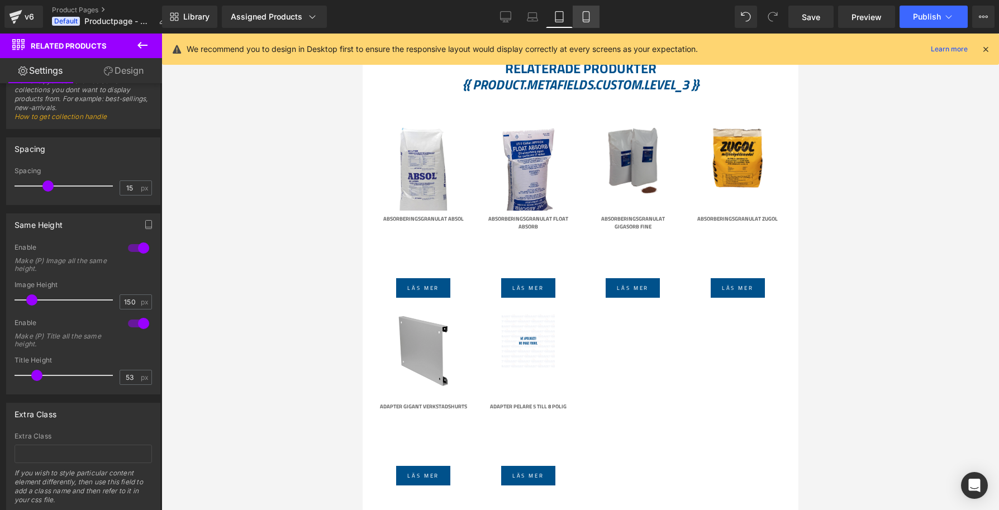
click at [579, 18] on link "Mobile" at bounding box center [586, 17] width 27 height 22
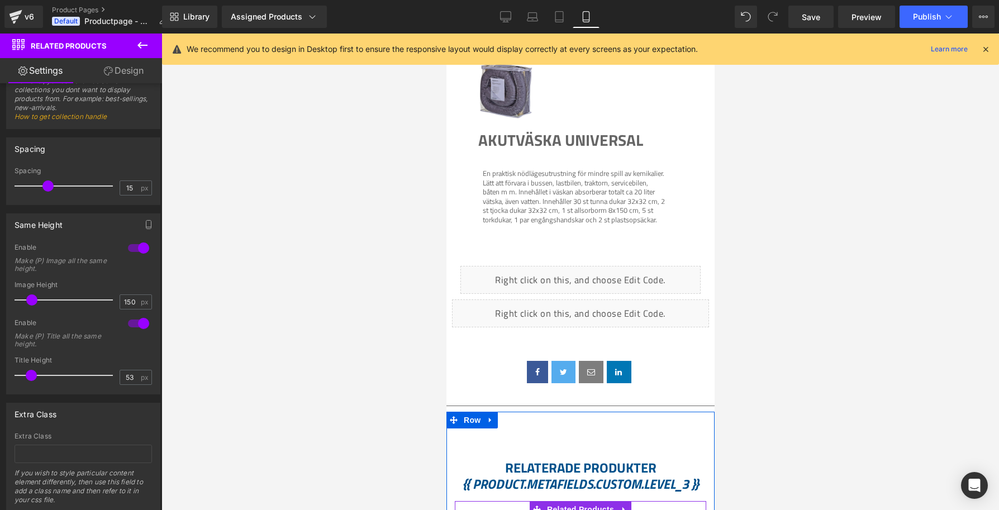
scroll to position [0, 0]
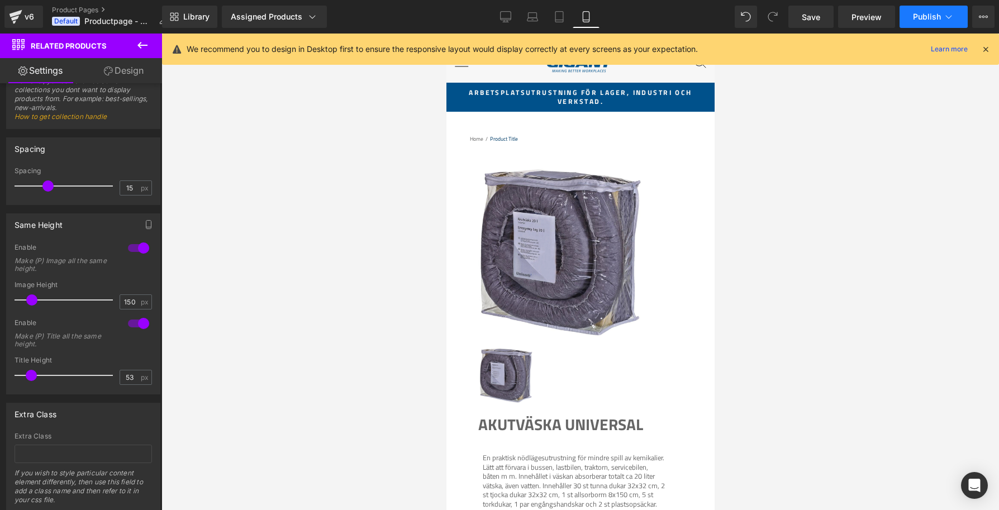
click at [927, 18] on span "Publish" at bounding box center [927, 16] width 28 height 9
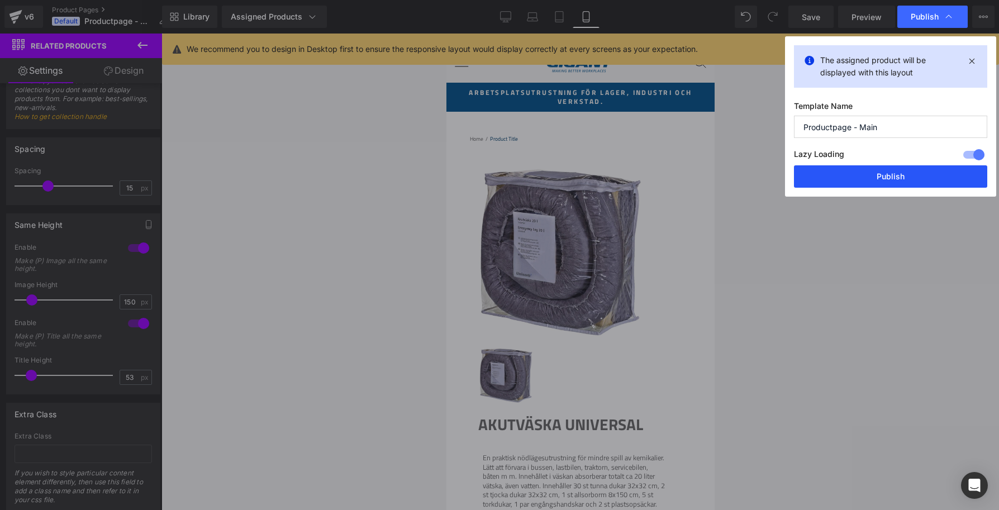
click at [884, 182] on button "Publish" at bounding box center [890, 176] width 193 height 22
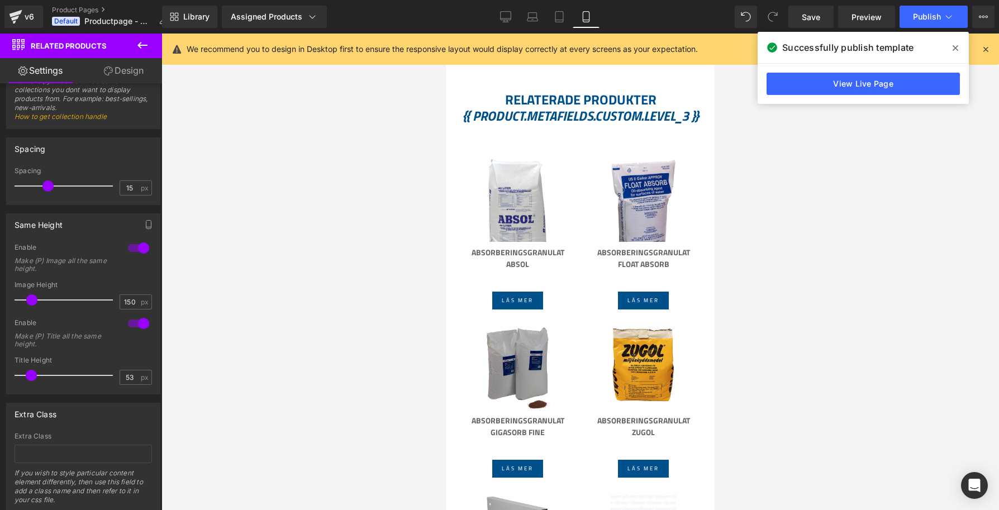
scroll to position [655, 0]
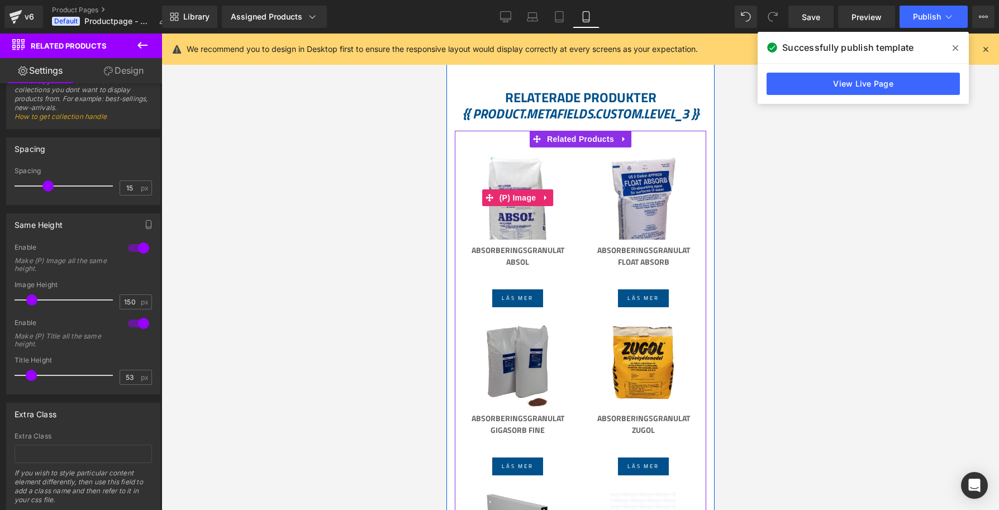
click at [515, 230] on img at bounding box center [516, 214] width 65 height 116
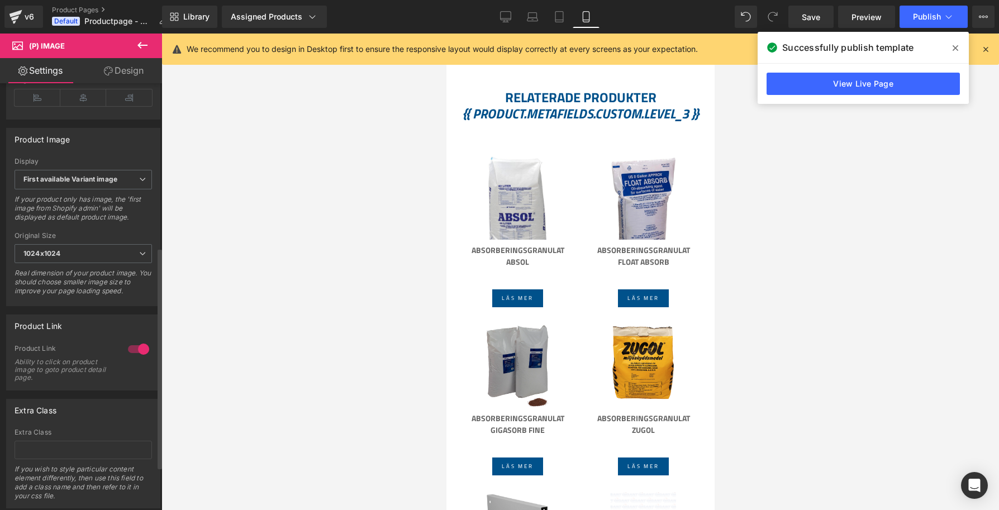
scroll to position [400, 0]
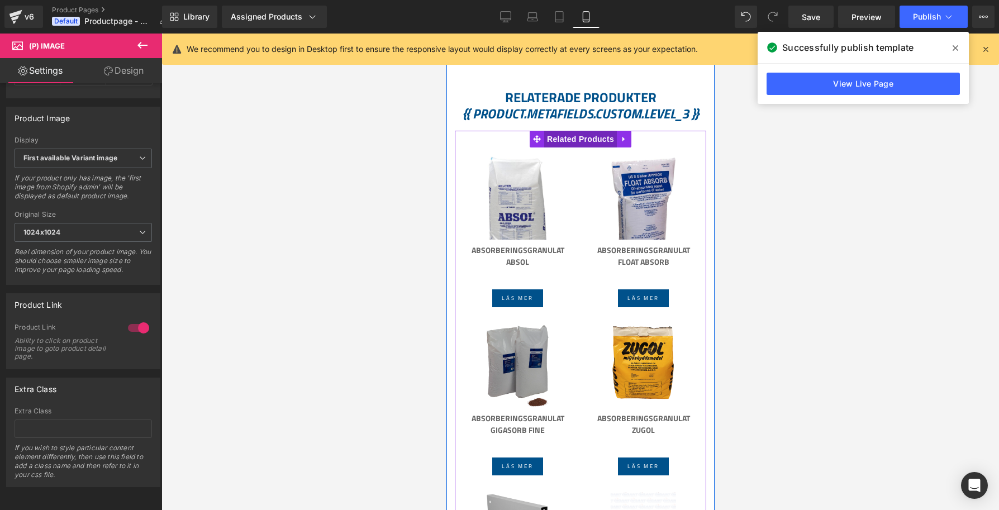
click at [581, 139] on span "Related Products" at bounding box center [579, 139] width 73 height 17
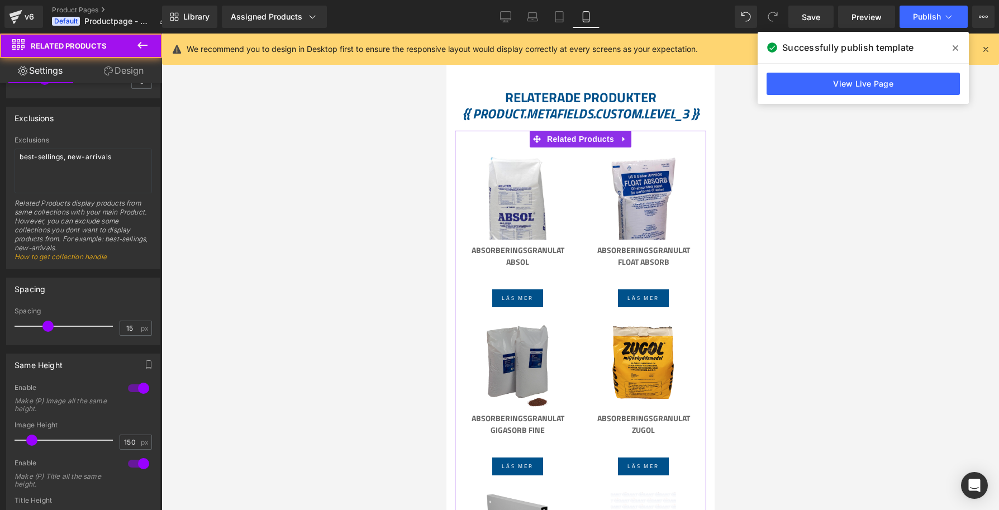
scroll to position [548, 0]
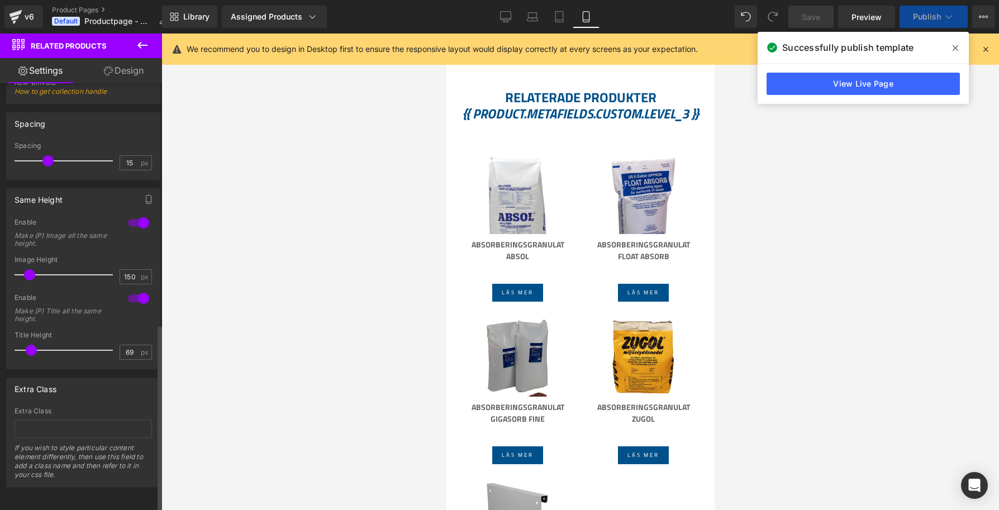
click at [30, 269] on span at bounding box center [29, 274] width 11 height 11
drag, startPoint x: 47, startPoint y: 151, endPoint x: 39, endPoint y: 150, distance: 8.4
click at [39, 155] on span at bounding box center [38, 160] width 11 height 11
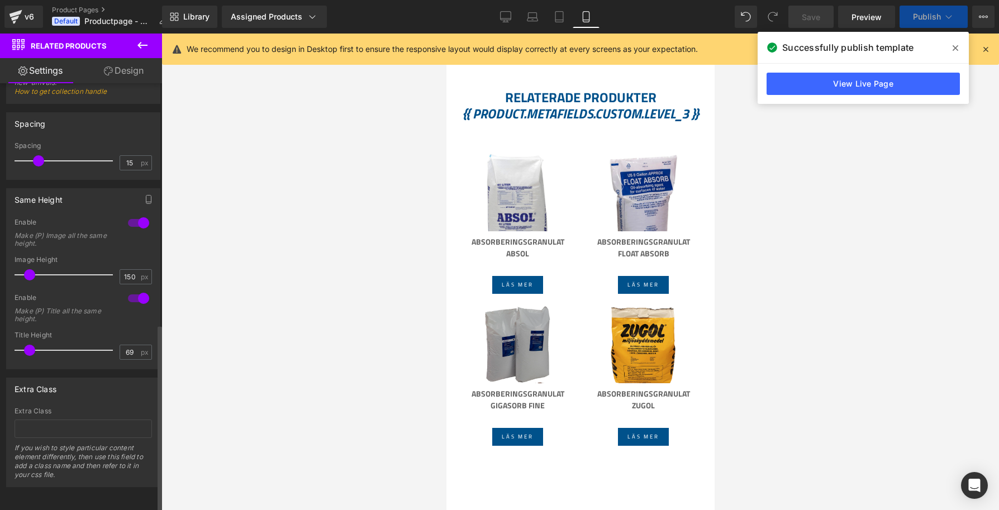
click at [30, 345] on span at bounding box center [29, 350] width 11 height 11
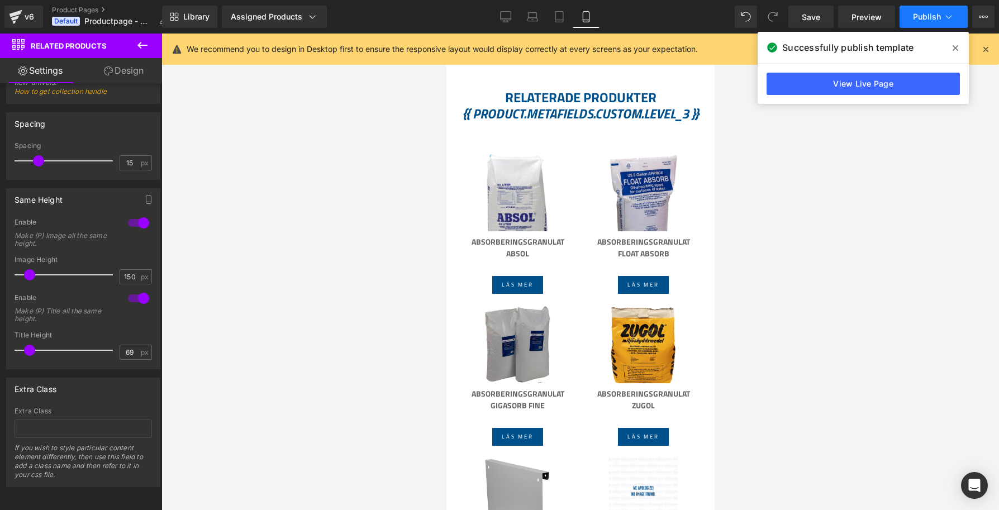
click at [923, 17] on span "Publish" at bounding box center [927, 16] width 28 height 9
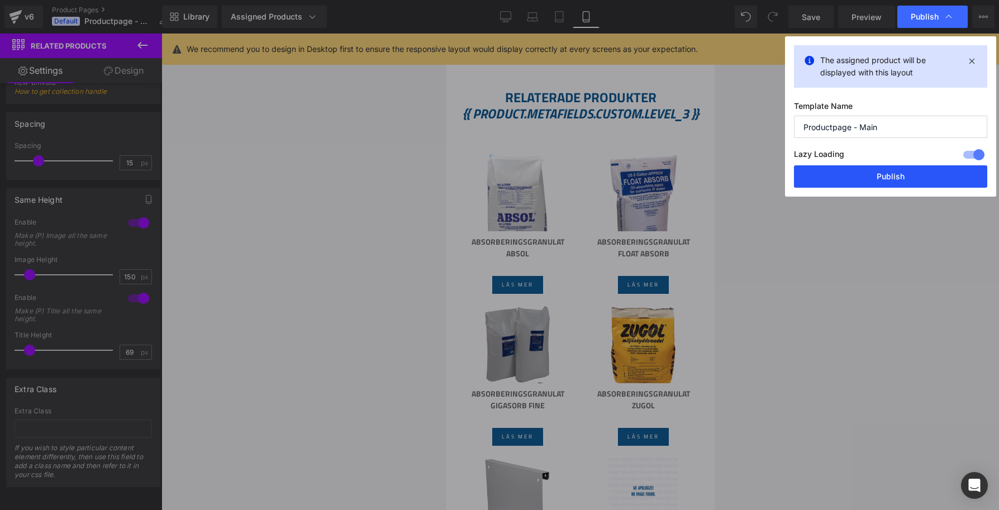
click at [903, 181] on button "Publish" at bounding box center [890, 176] width 193 height 22
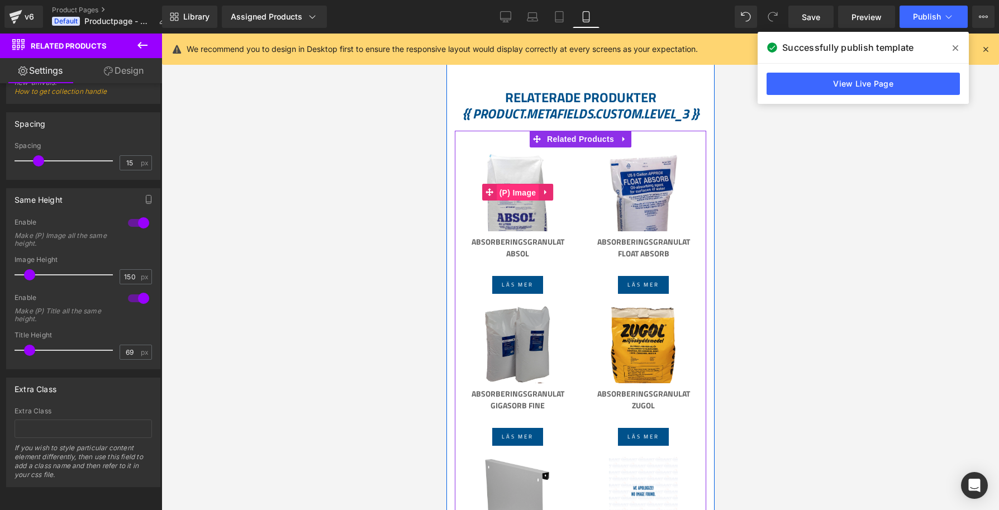
click at [528, 187] on span "(P) Image" at bounding box center [517, 192] width 42 height 17
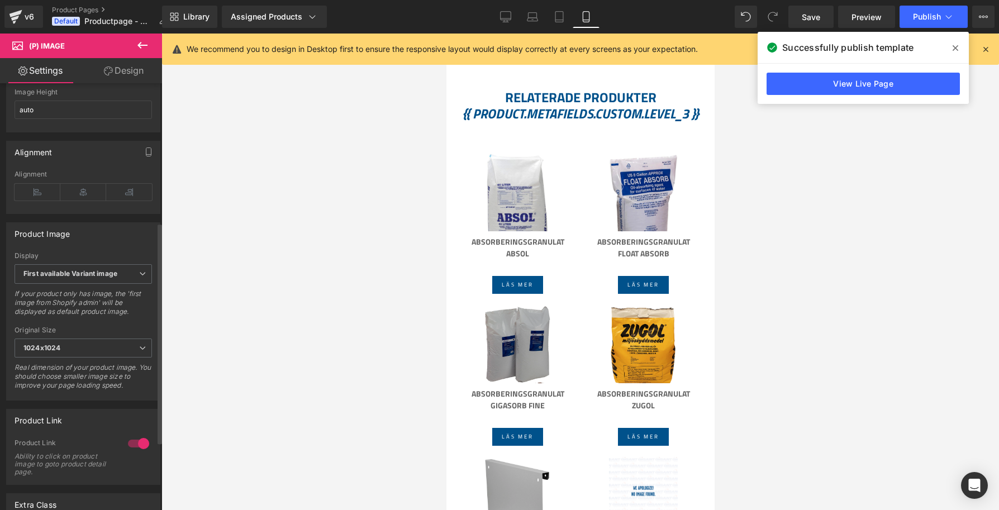
scroll to position [147, 0]
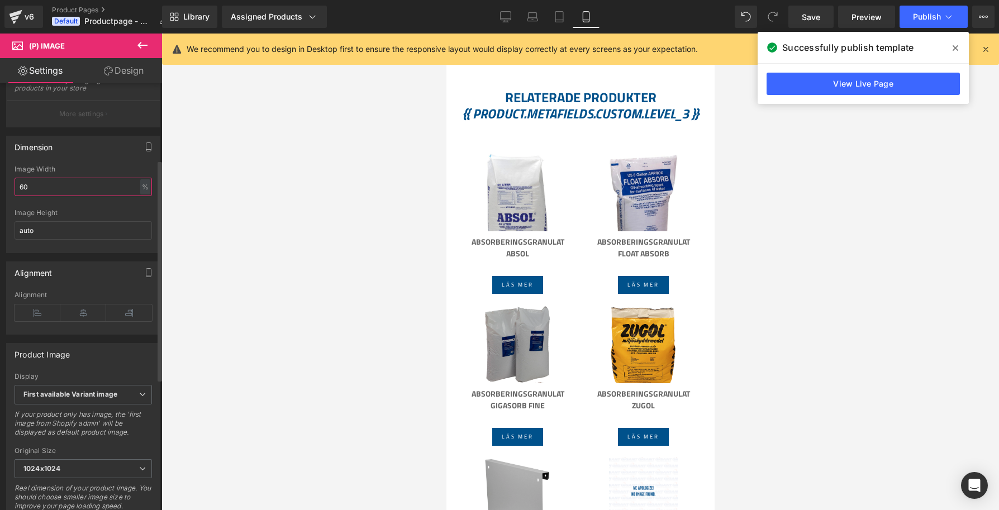
click at [45, 196] on input "60" at bounding box center [83, 187] width 137 height 18
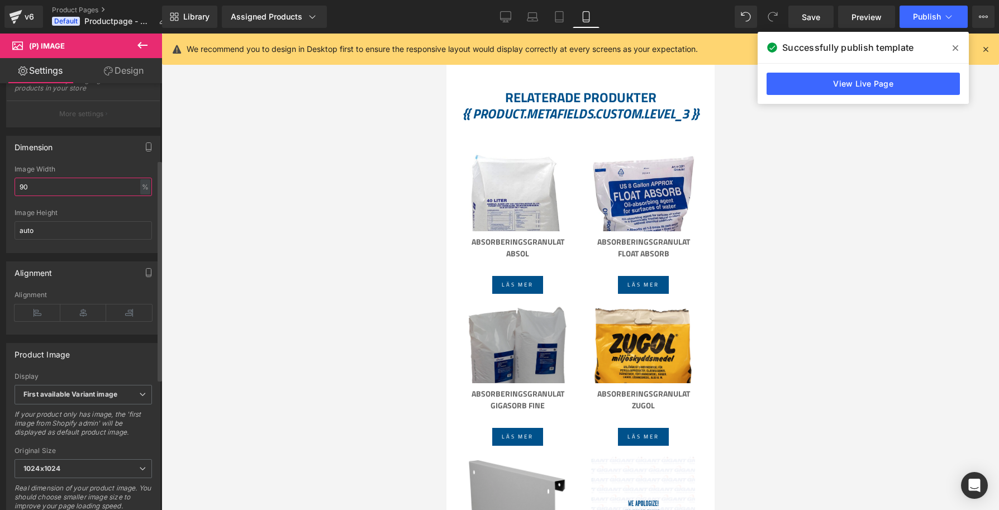
type input "9"
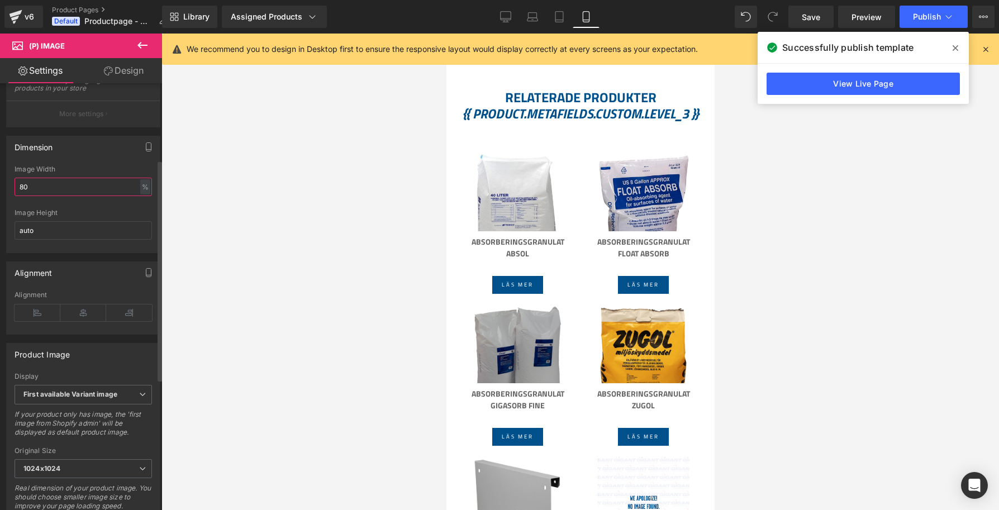
type input "80"
click at [79, 209] on div at bounding box center [83, 205] width 137 height 7
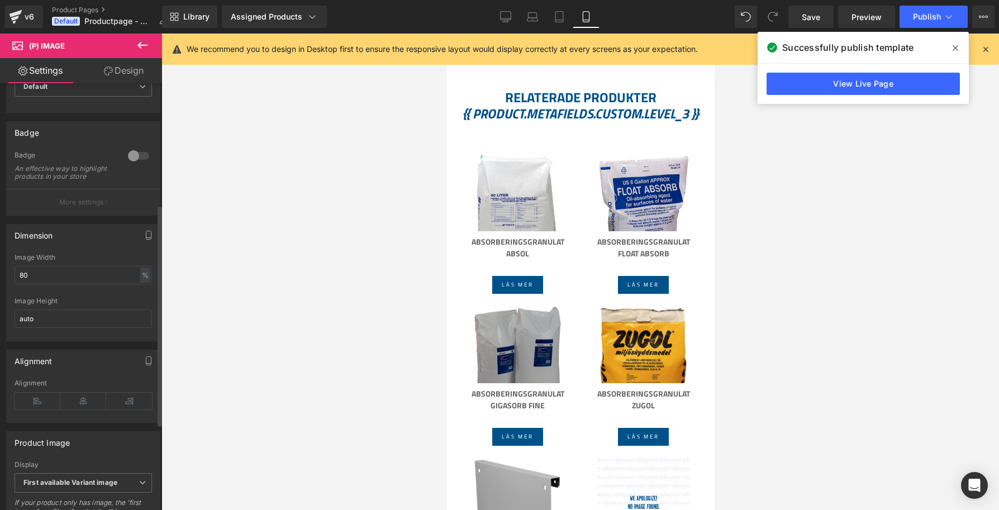
scroll to position [0, 0]
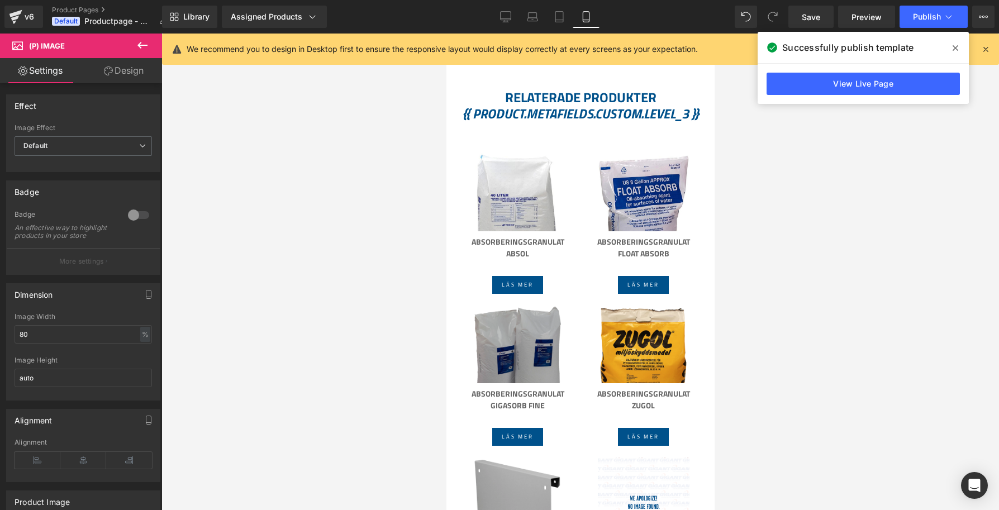
click at [300, 222] on div at bounding box center [579, 272] width 837 height 476
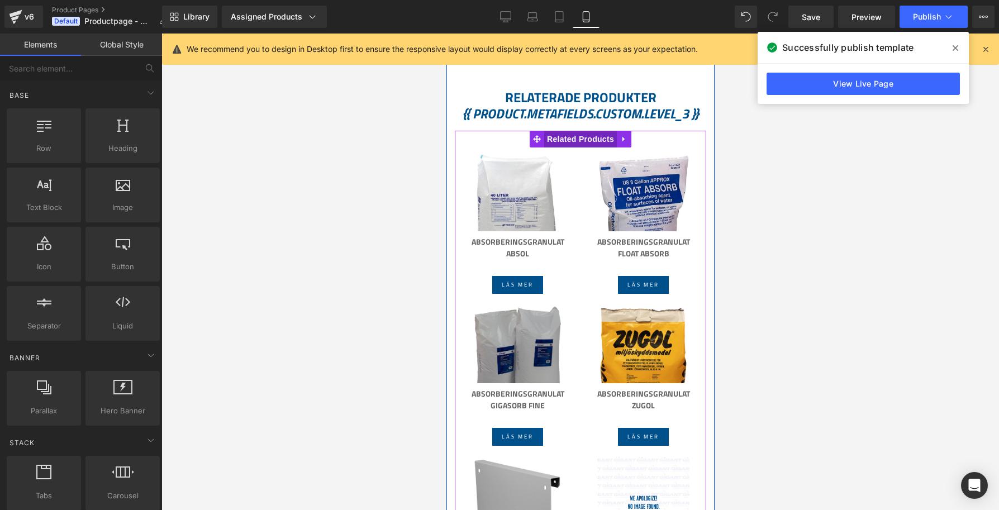
click at [571, 142] on span "Related Products" at bounding box center [579, 139] width 73 height 17
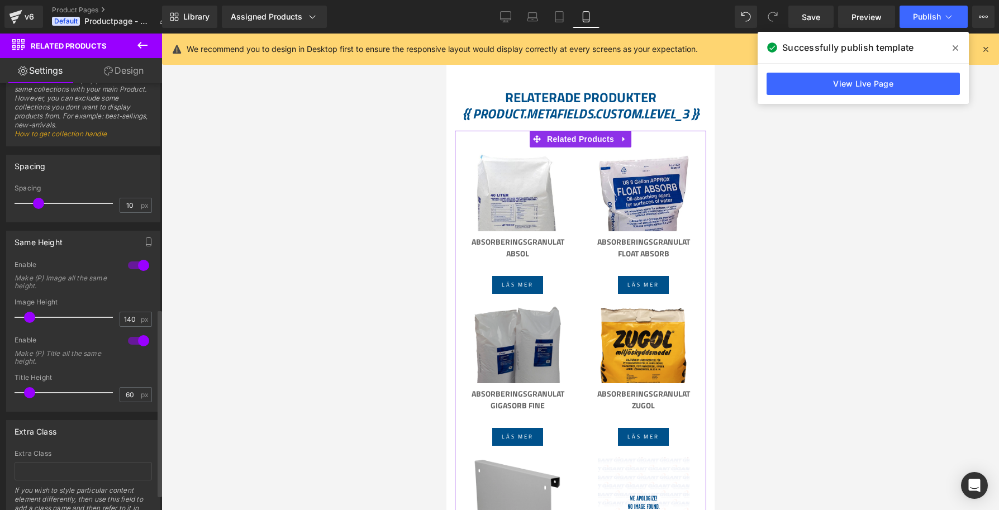
scroll to position [548, 0]
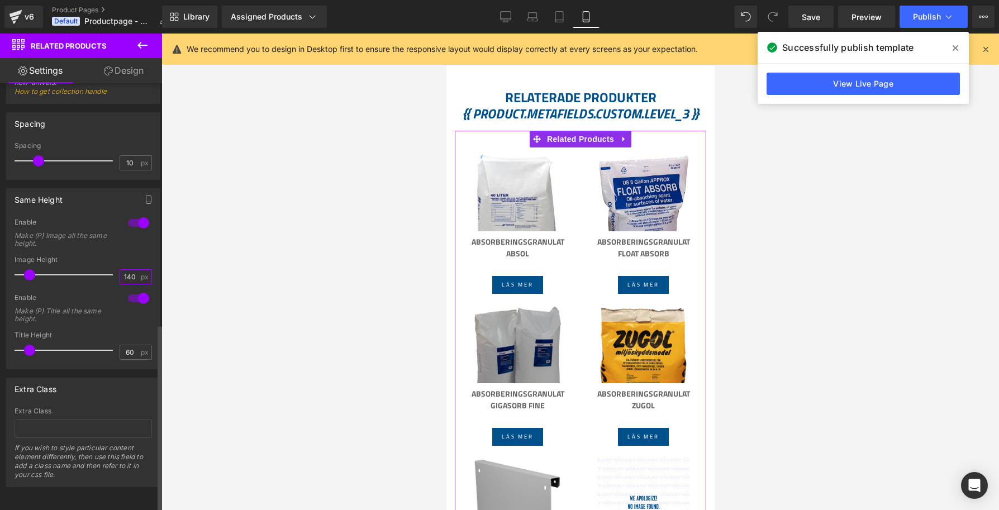
click at [125, 270] on input "140" at bounding box center [130, 277] width 20 height 14
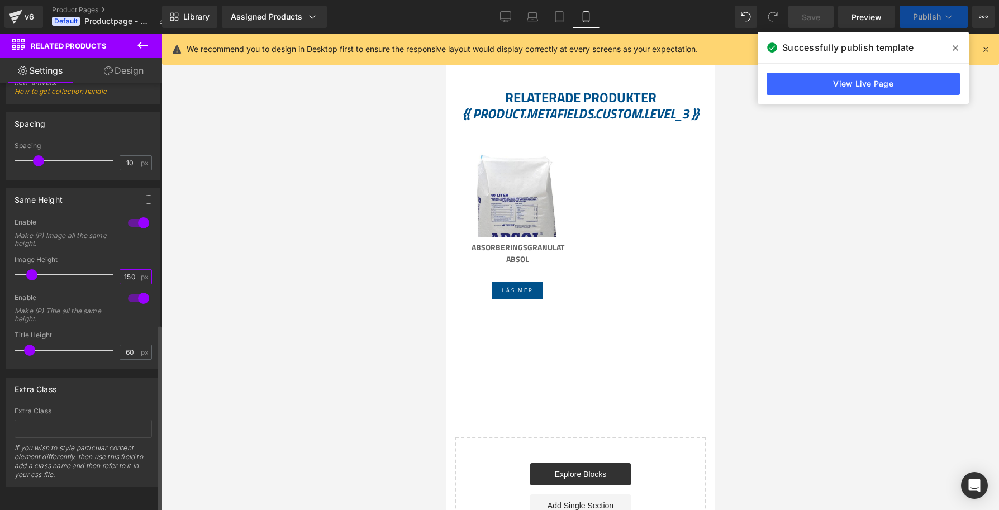
type input "150"
click at [128, 311] on div "Enable Make (P) Title all the same height." at bounding box center [83, 312] width 137 height 38
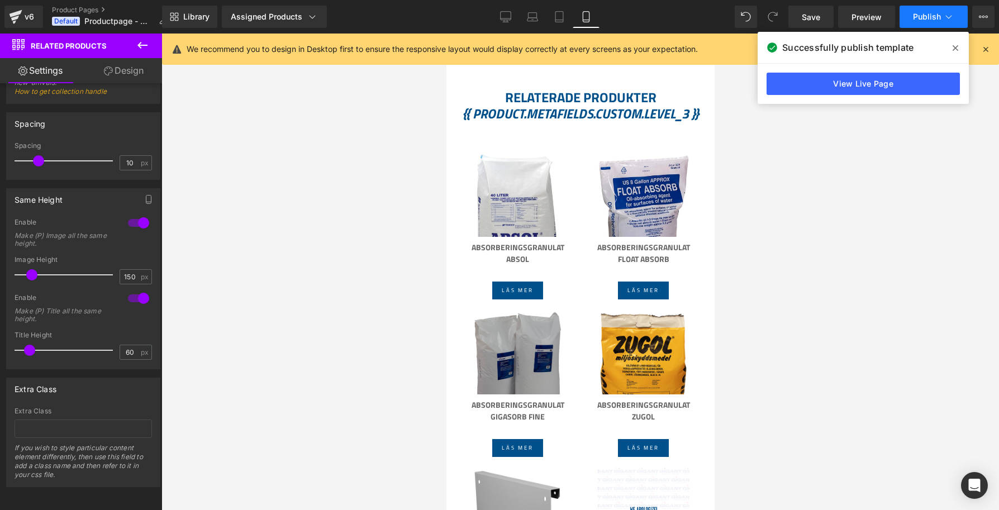
click at [930, 15] on span "Publish" at bounding box center [927, 16] width 28 height 9
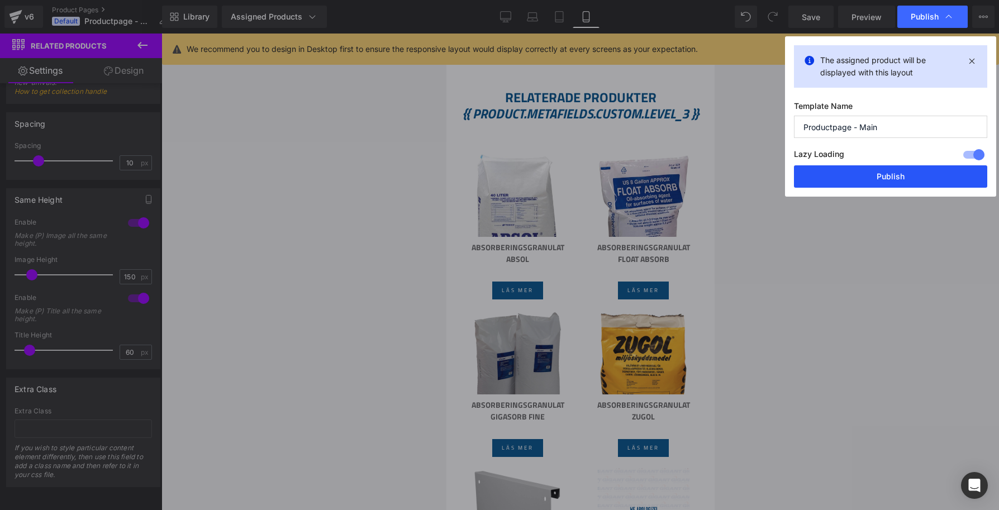
click at [890, 177] on button "Publish" at bounding box center [890, 176] width 193 height 22
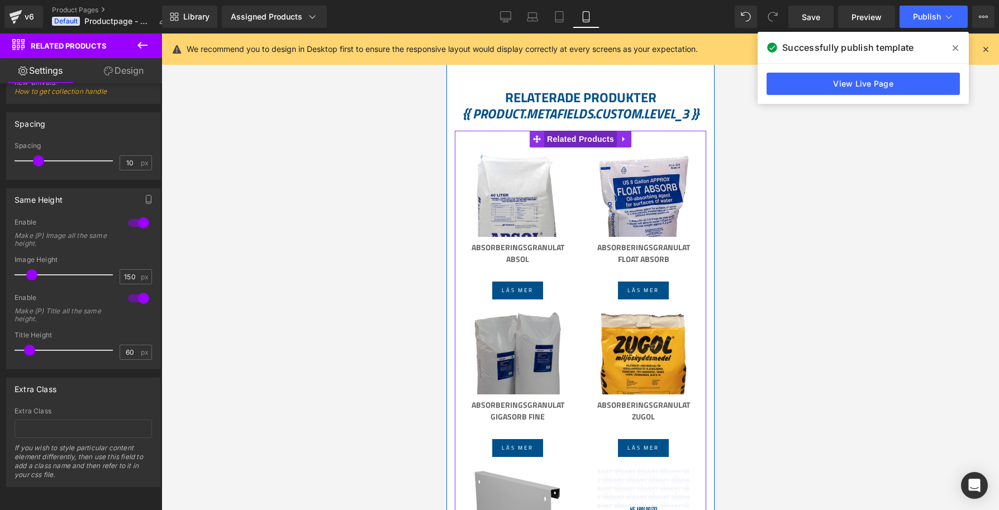
click at [579, 142] on span "Related Products" at bounding box center [579, 139] width 73 height 17
click at [516, 190] on span "(P) Image" at bounding box center [517, 195] width 42 height 17
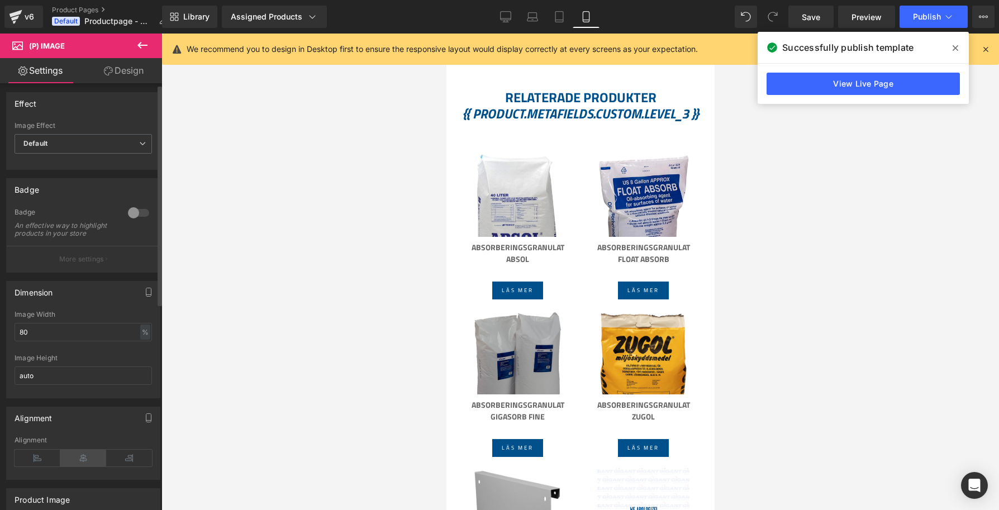
scroll to position [0, 0]
click at [122, 64] on link "Design" at bounding box center [123, 70] width 81 height 25
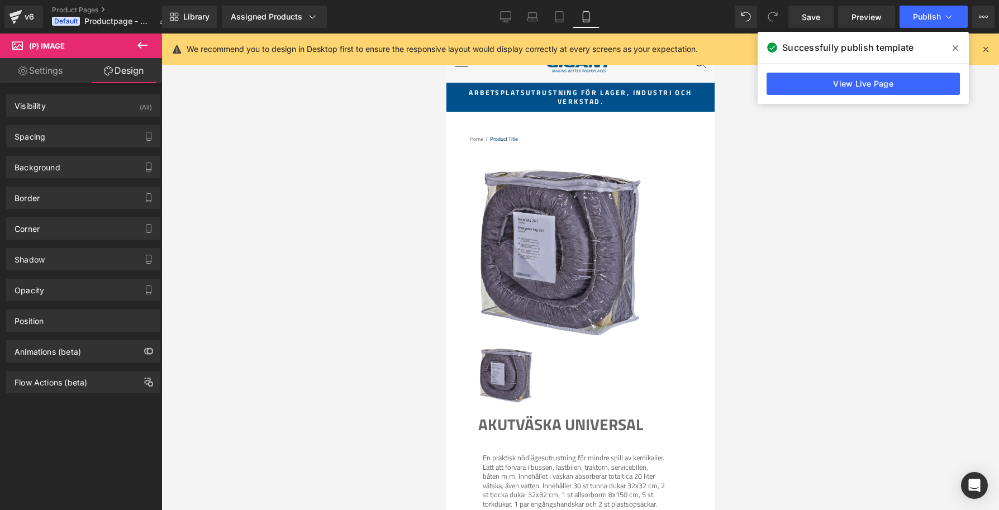
click at [18, 74] on icon at bounding box center [22, 70] width 9 height 9
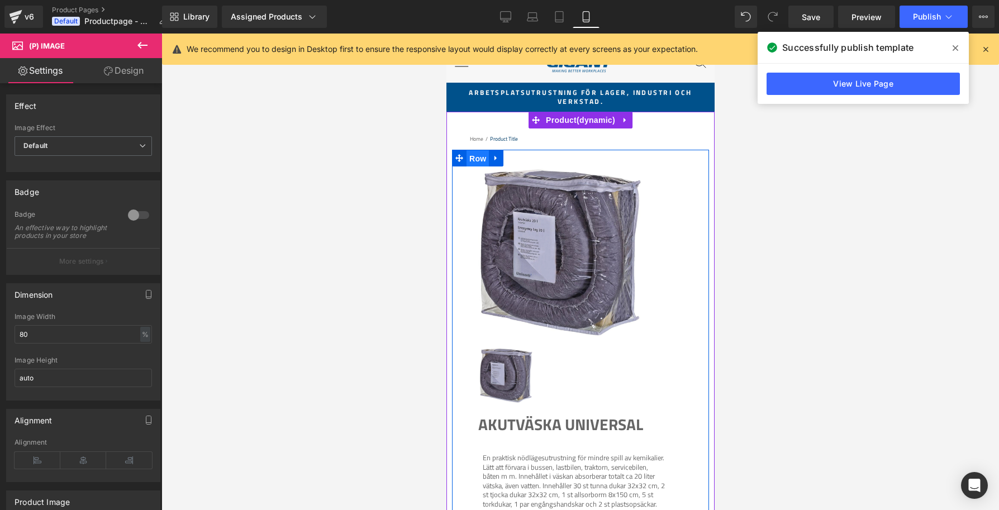
click at [476, 159] on span "Row" at bounding box center [477, 158] width 22 height 17
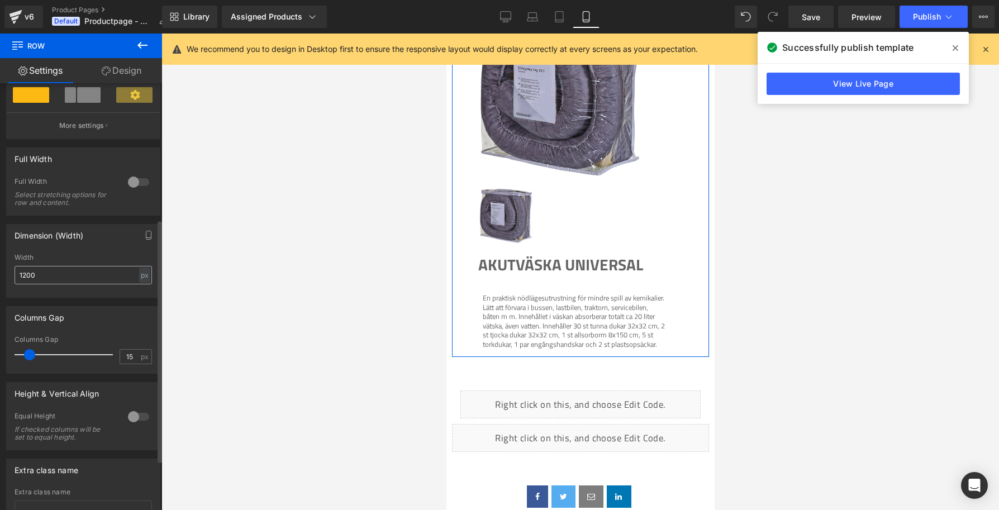
scroll to position [232, 0]
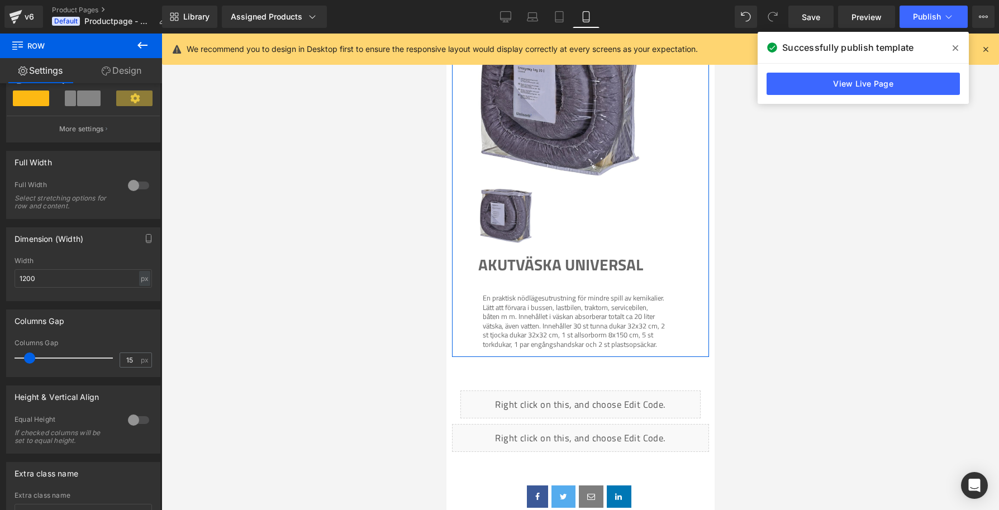
click at [132, 75] on link "Design" at bounding box center [121, 70] width 81 height 25
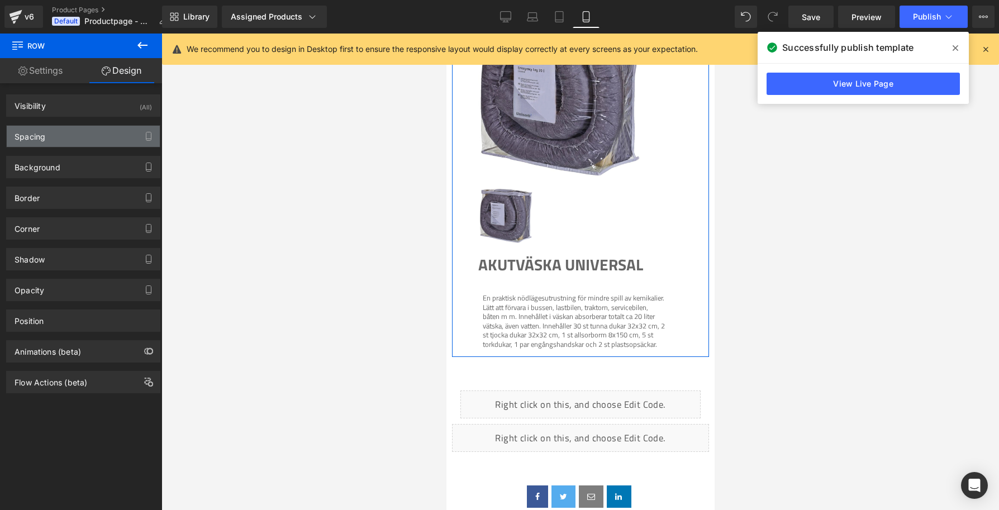
click at [61, 140] on div "Spacing" at bounding box center [83, 136] width 153 height 21
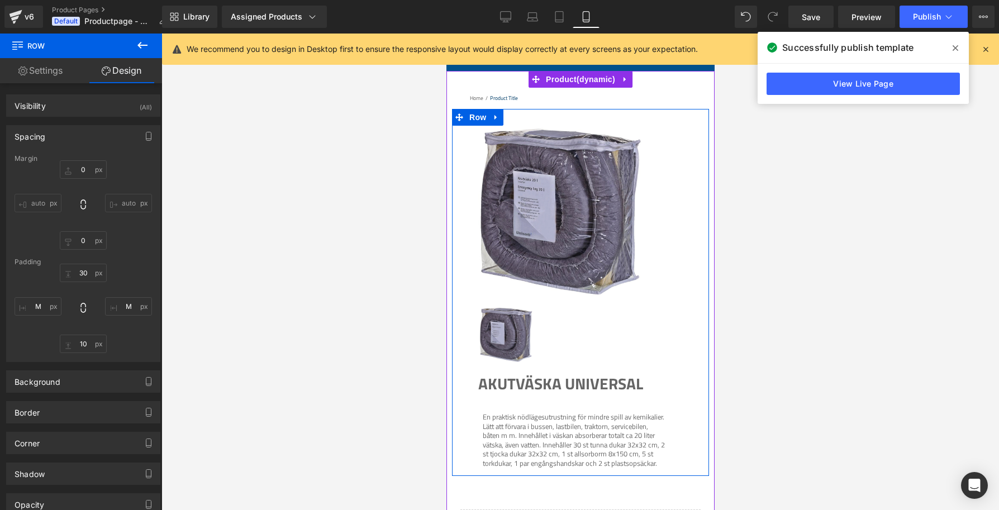
scroll to position [47, 0]
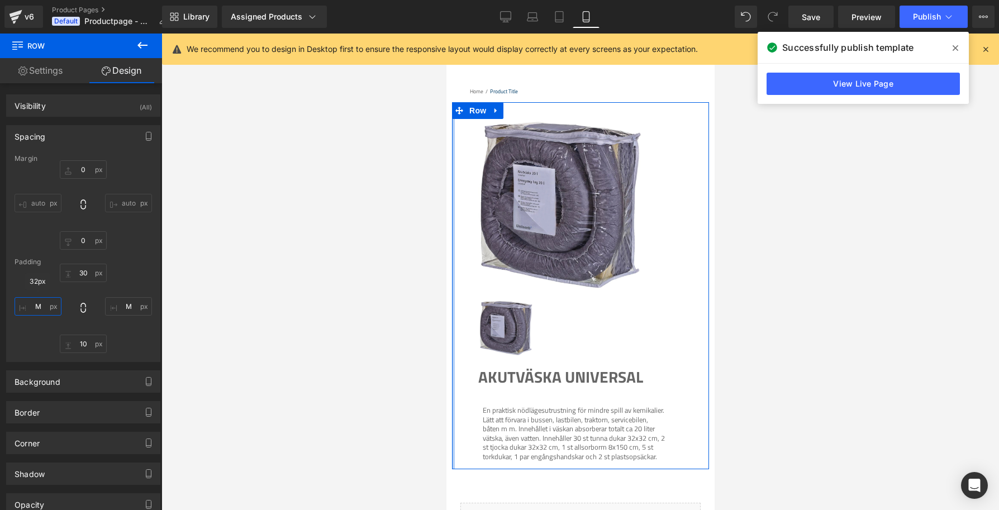
click at [39, 309] on input "M" at bounding box center [38, 306] width 47 height 18
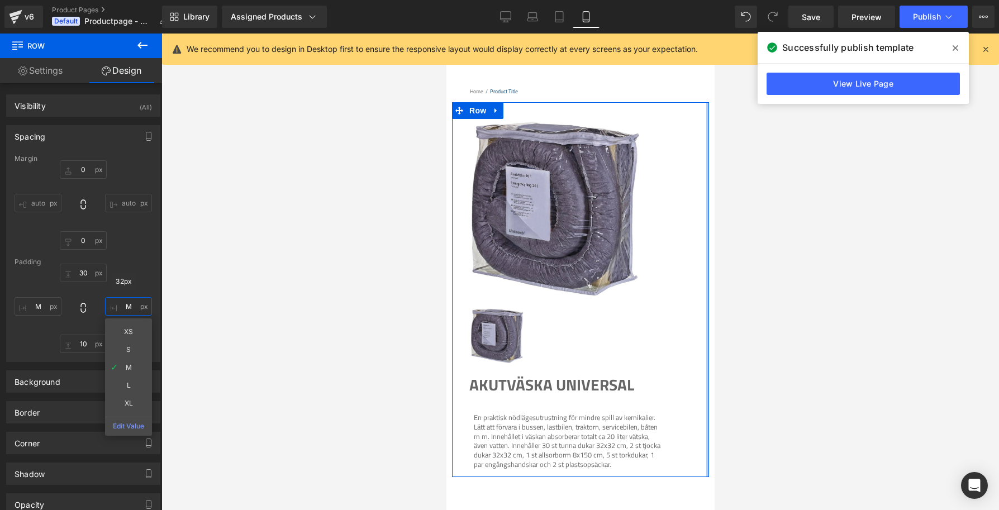
click at [117, 308] on input "M" at bounding box center [128, 306] width 47 height 18
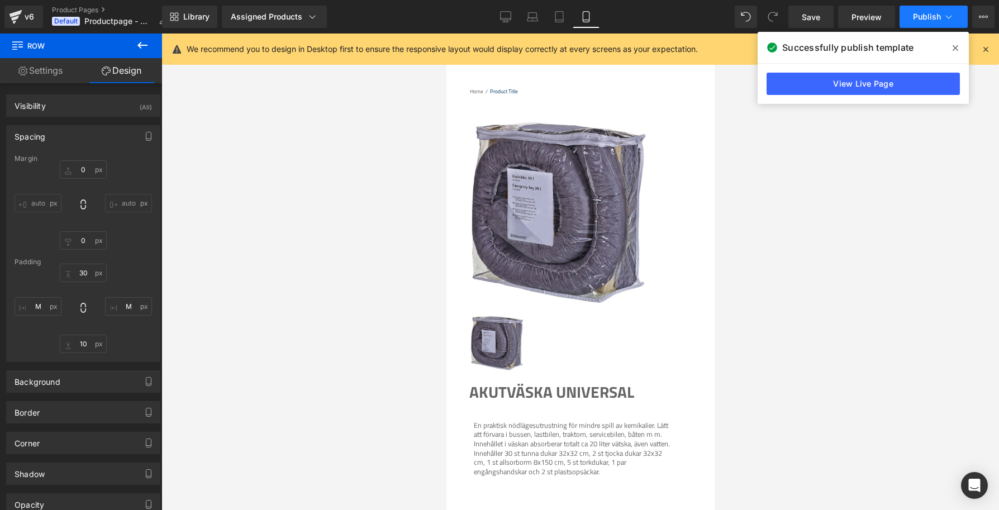
click at [924, 12] on span "Publish" at bounding box center [927, 16] width 28 height 9
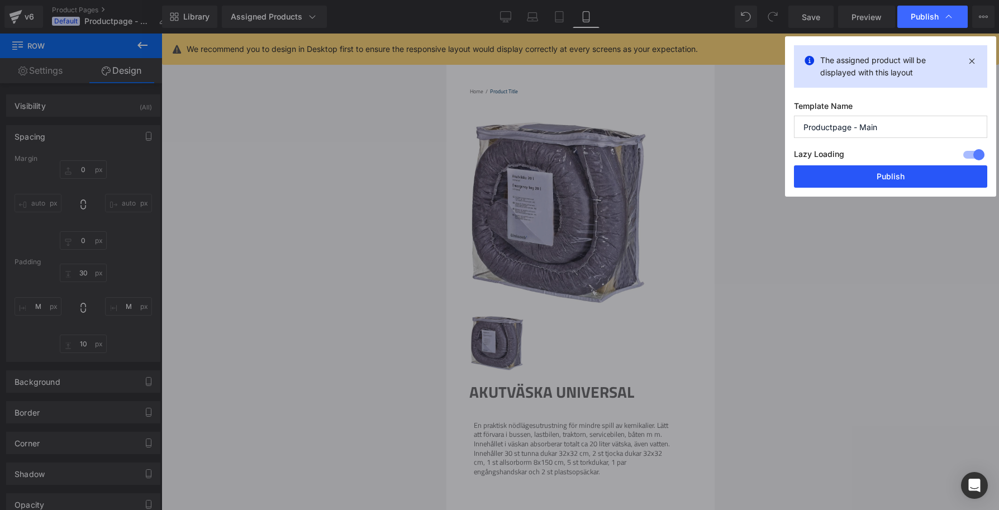
click at [872, 179] on button "Publish" at bounding box center [890, 176] width 193 height 22
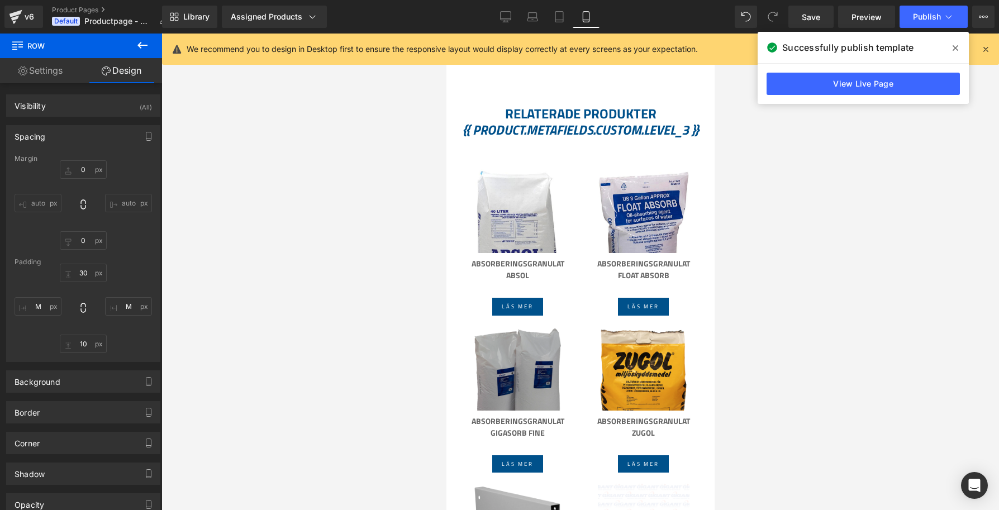
scroll to position [451, 0]
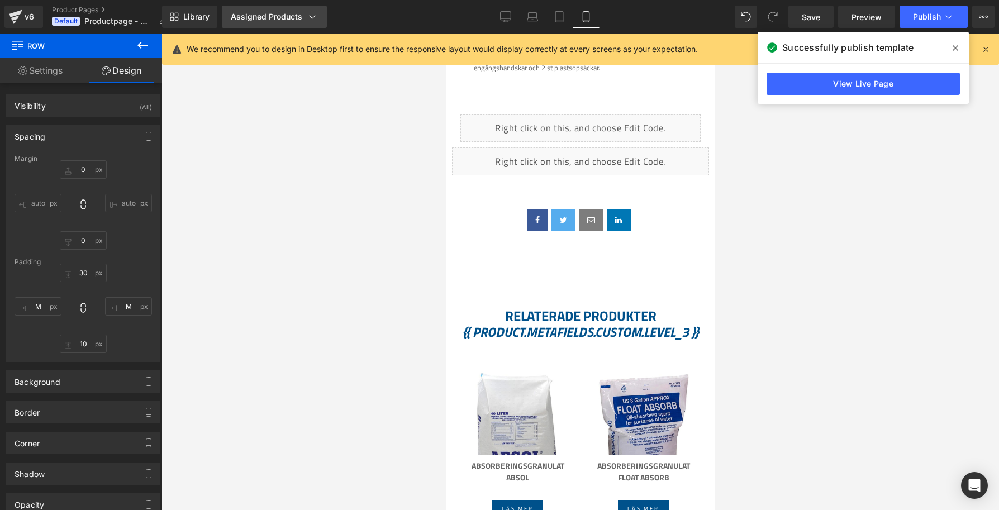
click at [289, 17] on div "Assigned Products" at bounding box center [274, 16] width 87 height 11
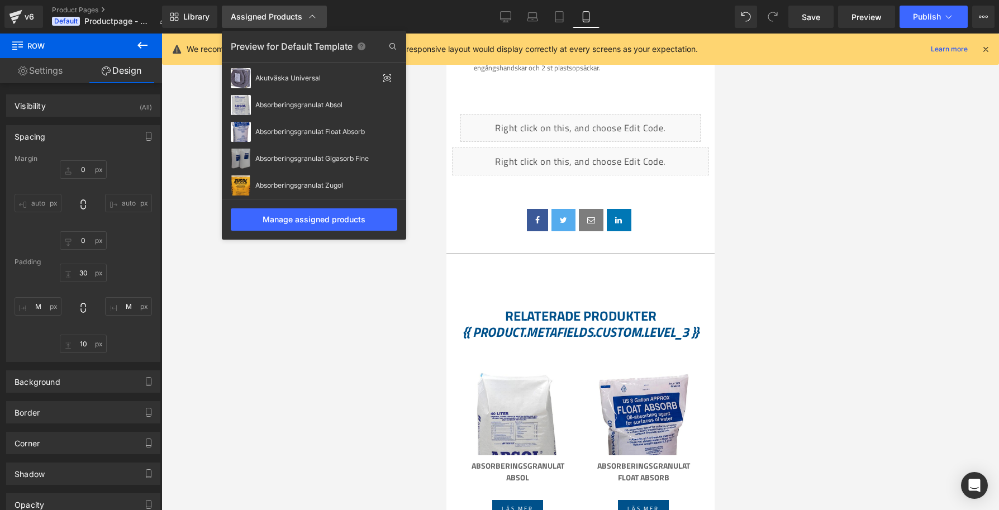
click at [289, 17] on div "Assigned Products" at bounding box center [274, 16] width 87 height 11
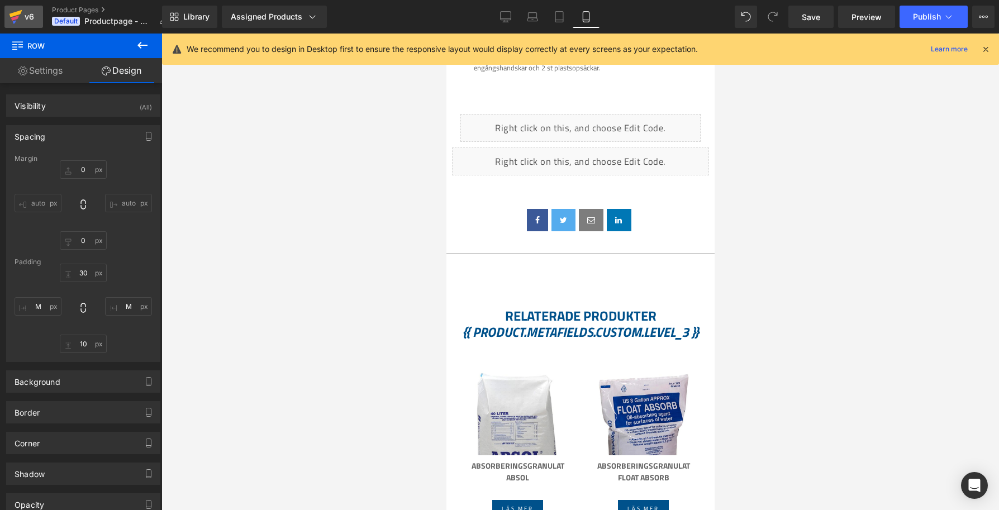
click at [20, 11] on icon at bounding box center [15, 13] width 13 height 7
